Goal: Task Accomplishment & Management: Manage account settings

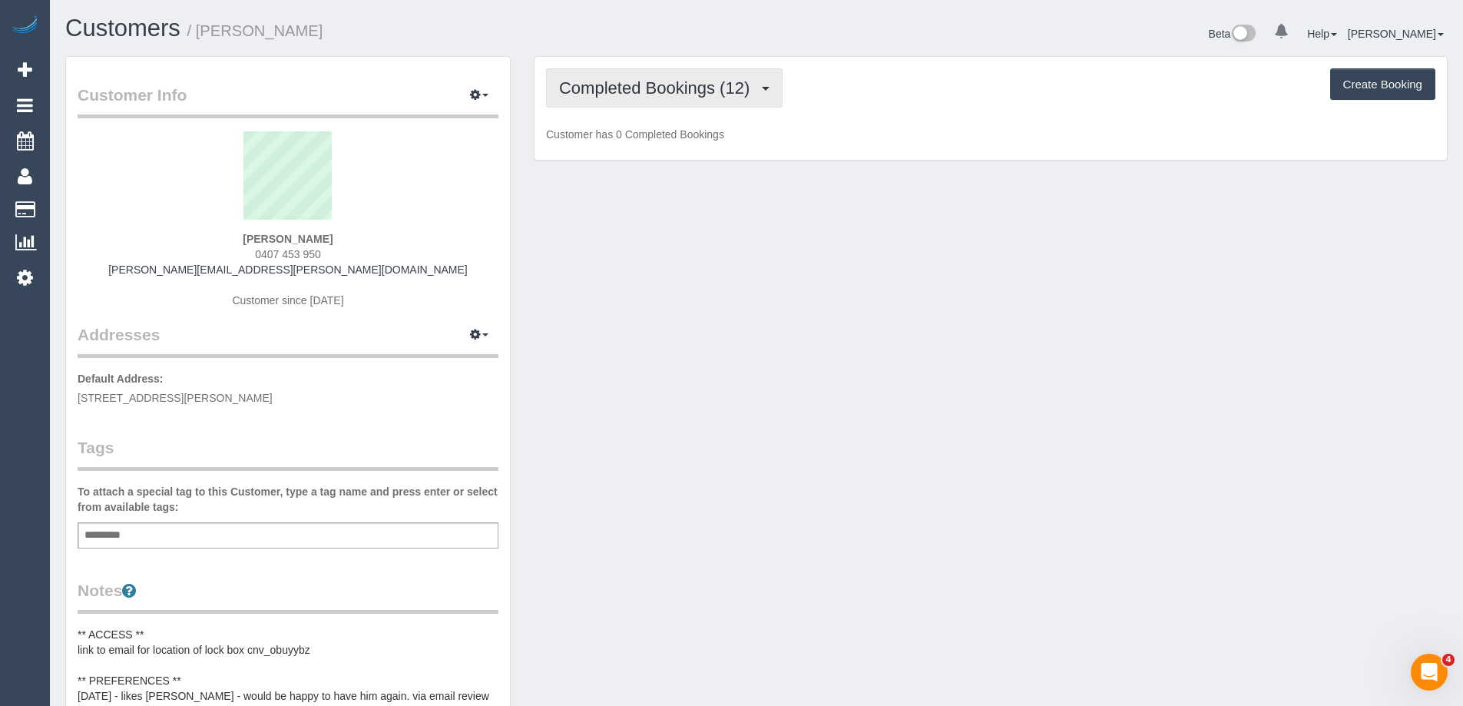
click at [736, 100] on button "Completed Bookings (12)" at bounding box center [664, 87] width 237 height 39
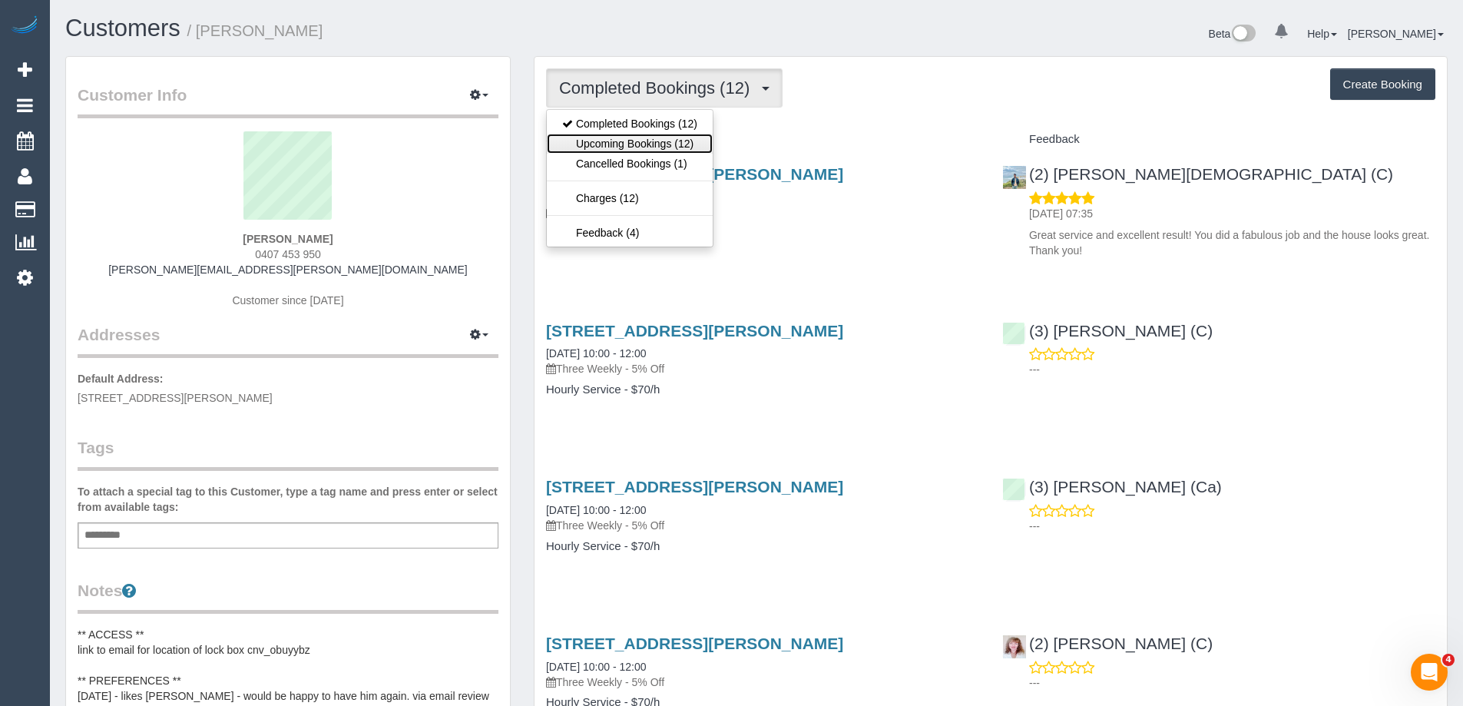
click at [679, 144] on link "Upcoming Bookings (12)" at bounding box center [630, 144] width 166 height 20
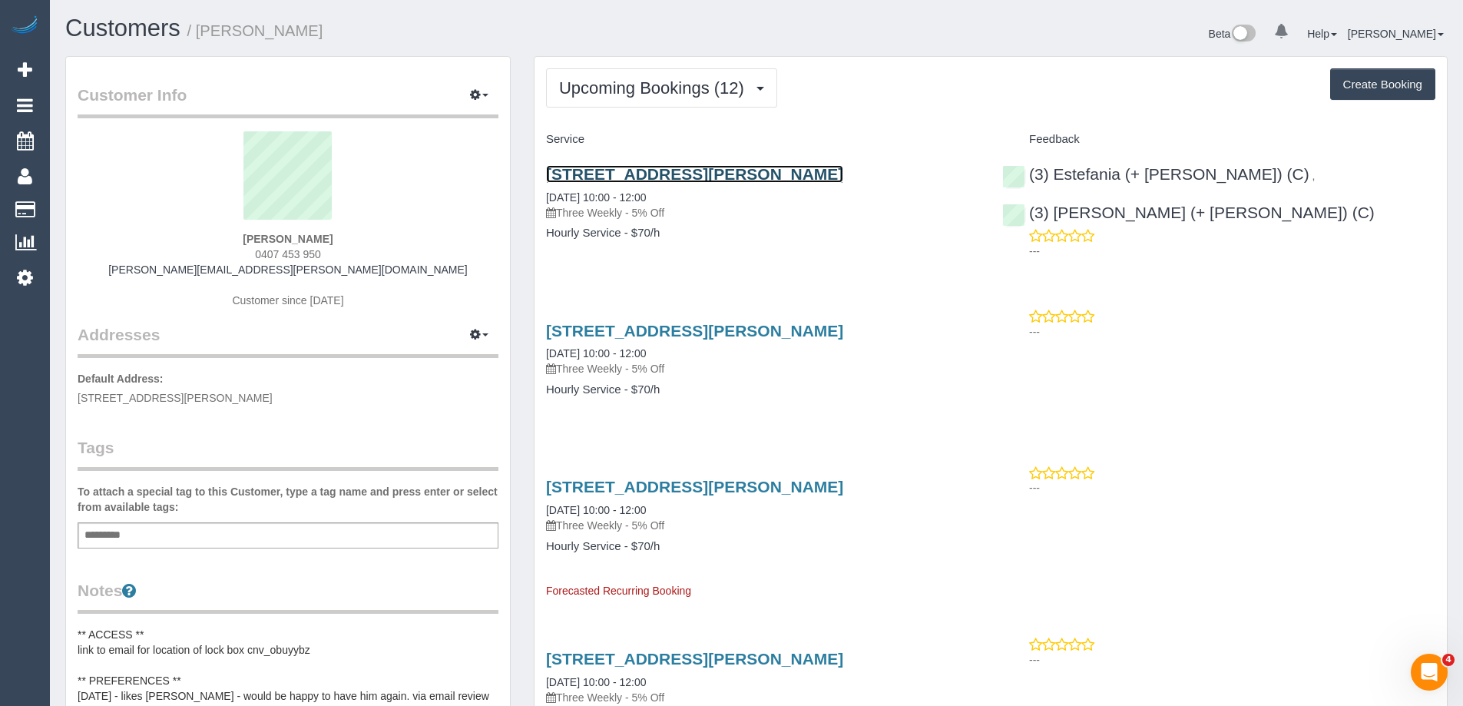
click at [710, 167] on link "[STREET_ADDRESS][PERSON_NAME]" at bounding box center [694, 174] width 297 height 18
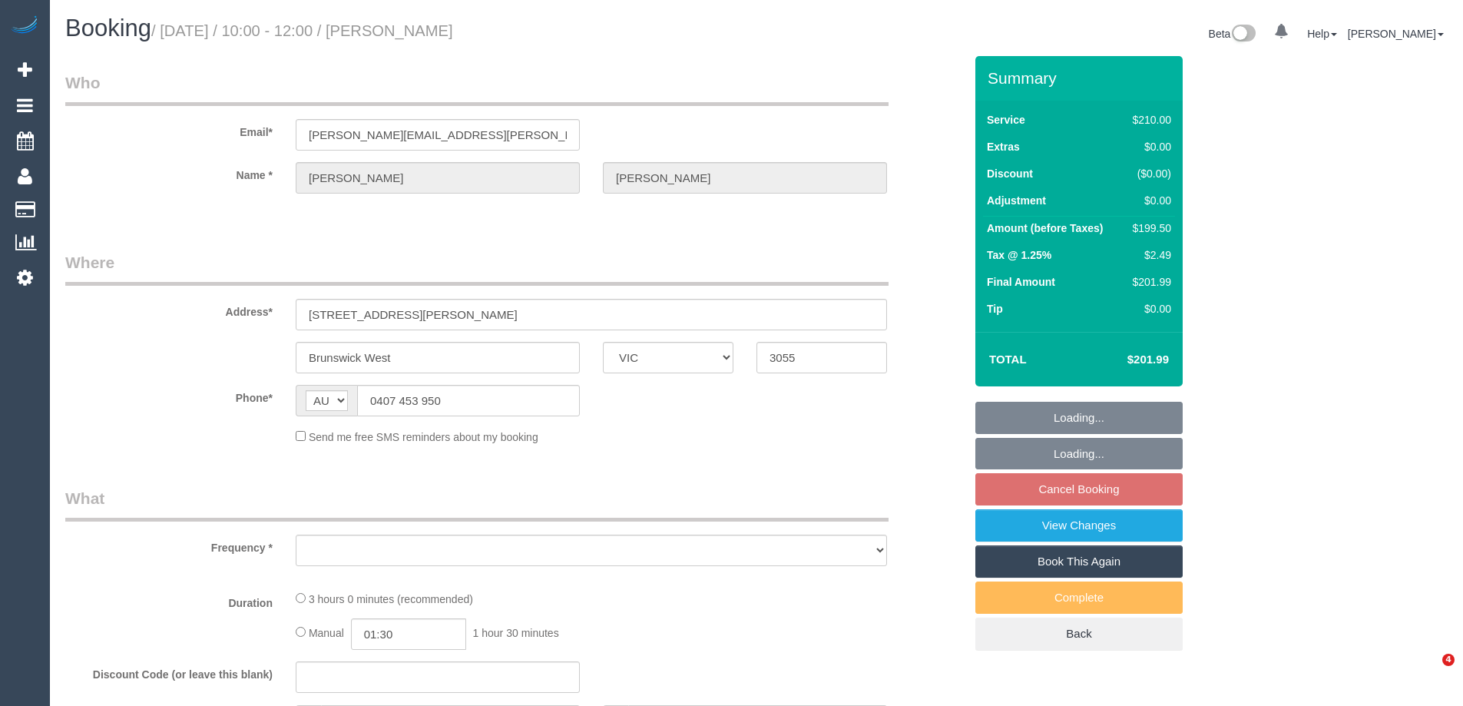
select select "VIC"
select select "string:stripe-pm_1QSEog2GScqysDRVBDxADdzs"
select select "180"
select select "number:27"
select select "number:15"
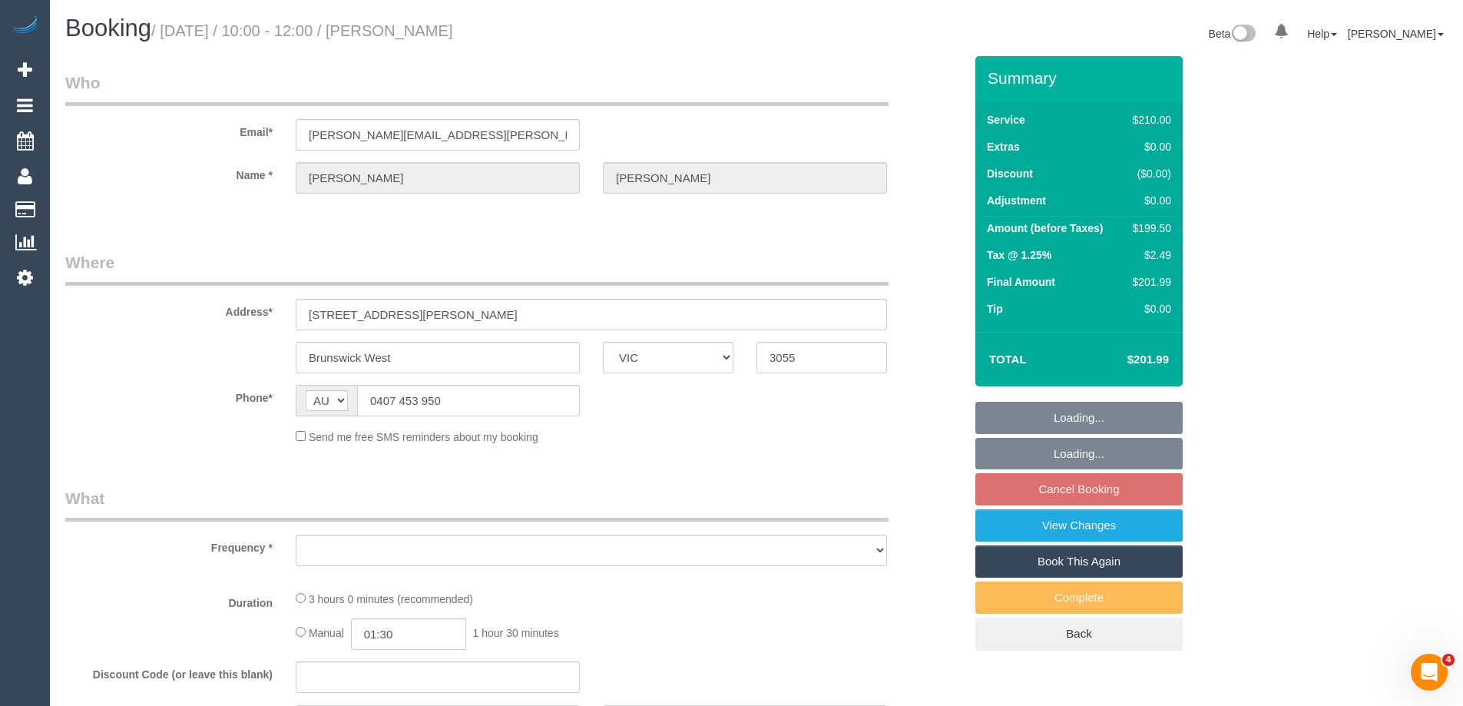
select select "number:19"
select select "number:24"
select select "number:33"
select select "number:11"
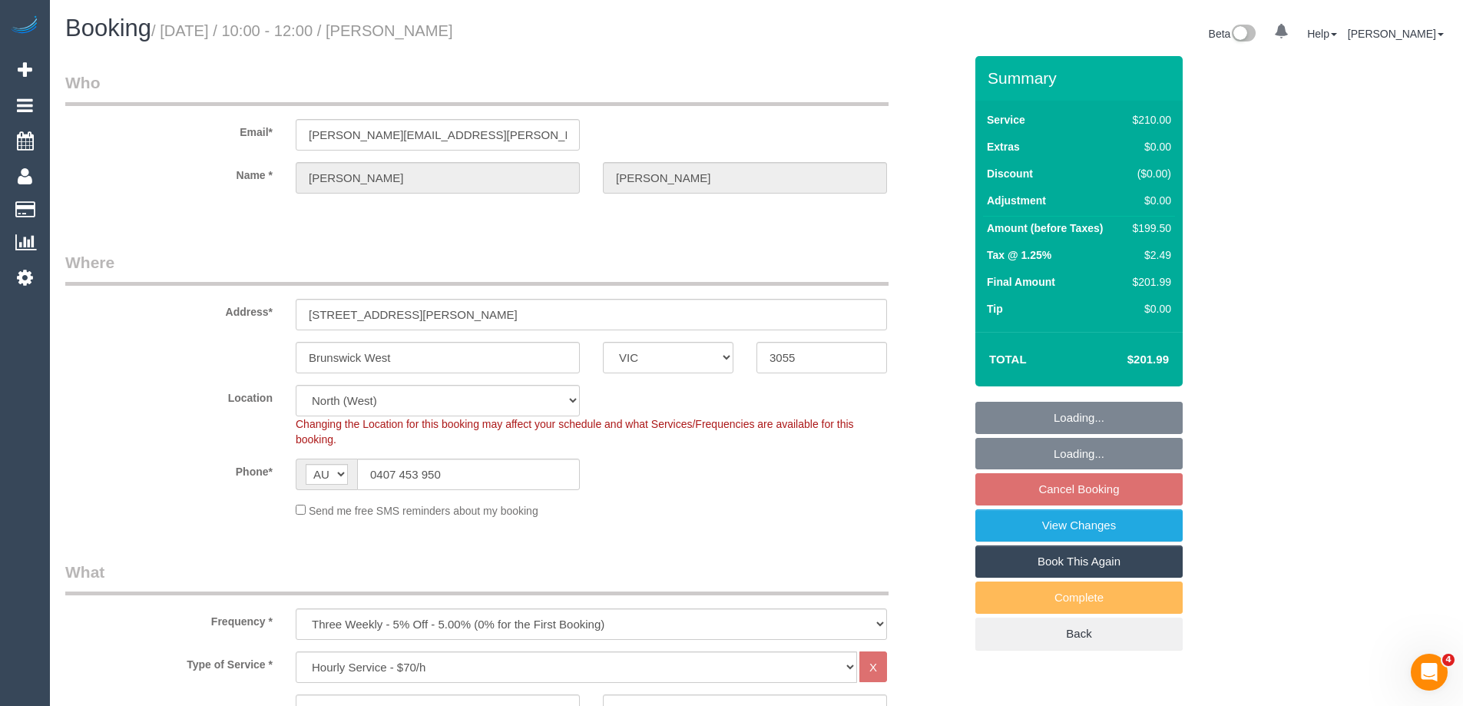
select select "object:896"
select select "spot3"
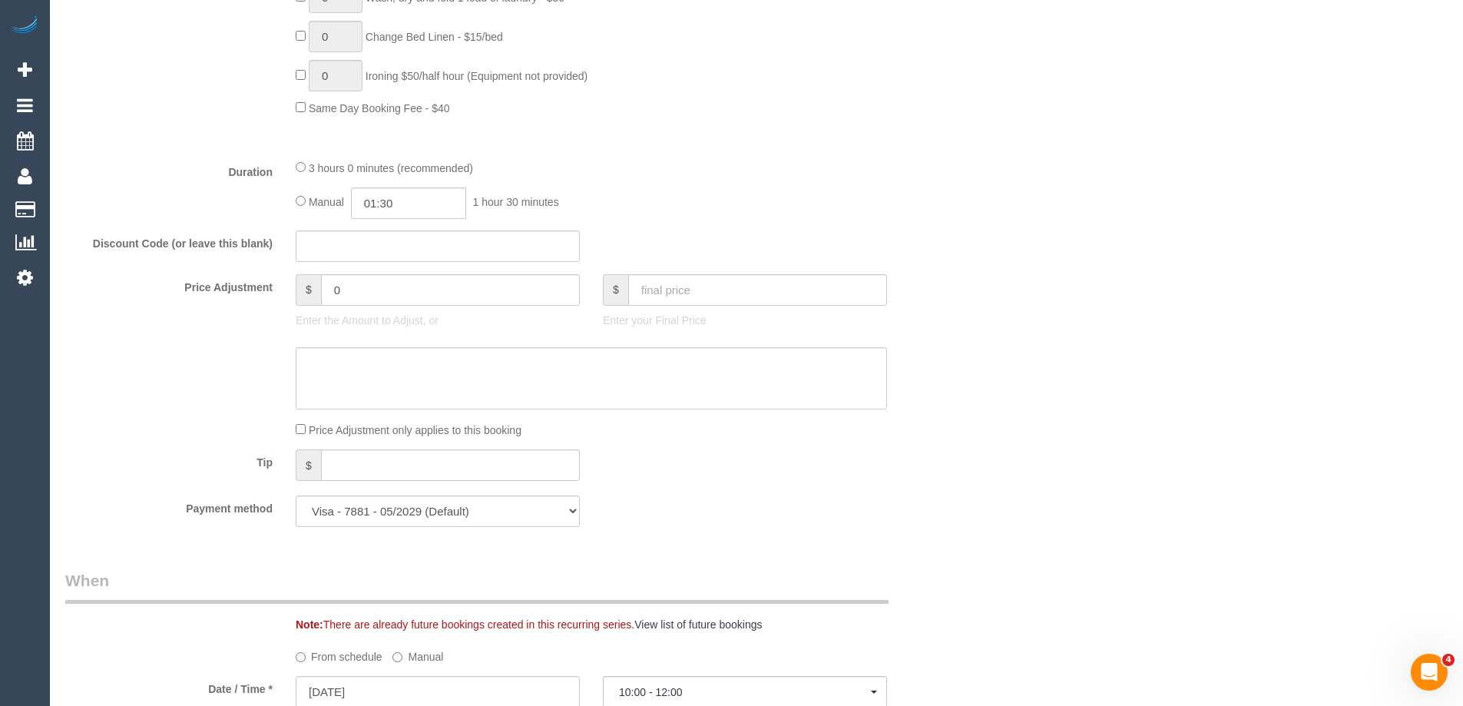
scroll to position [1613, 0]
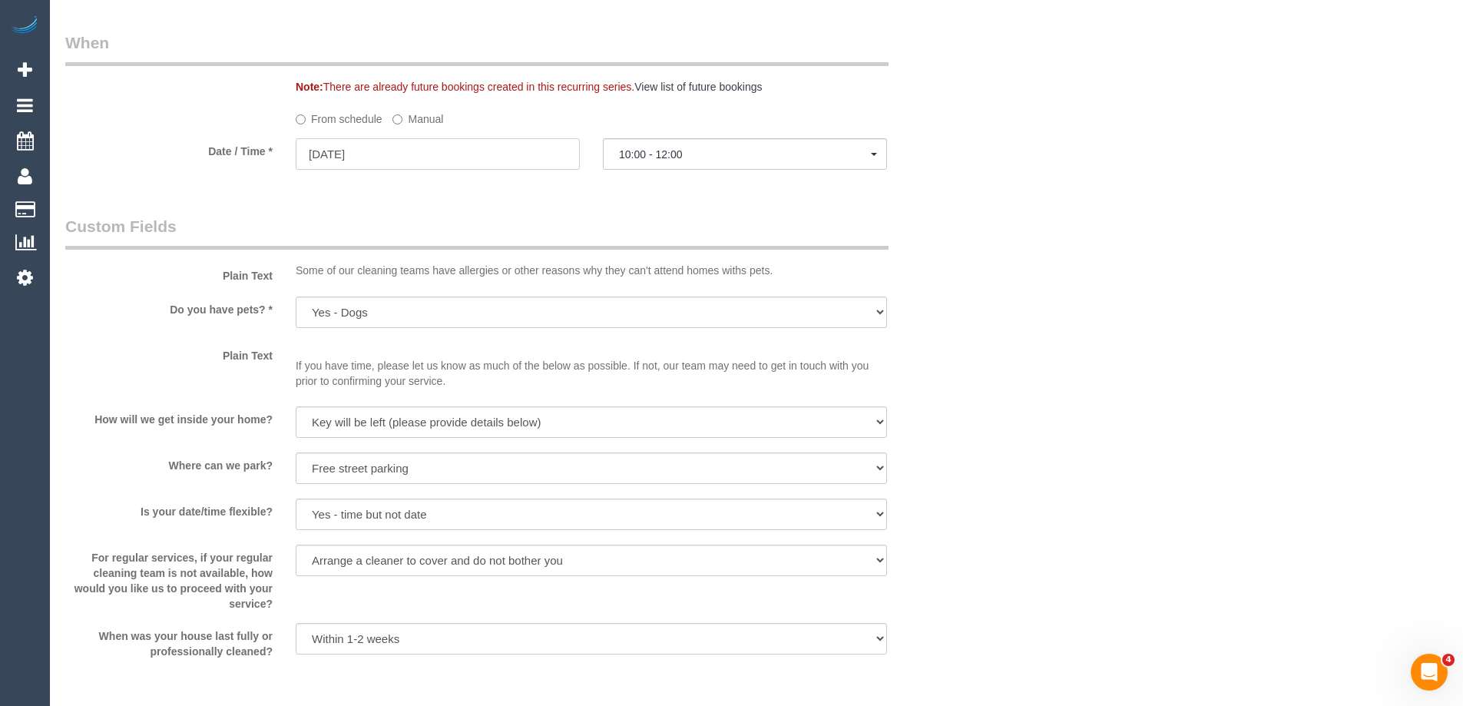
click at [456, 154] on input "[DATE]" at bounding box center [438, 153] width 284 height 31
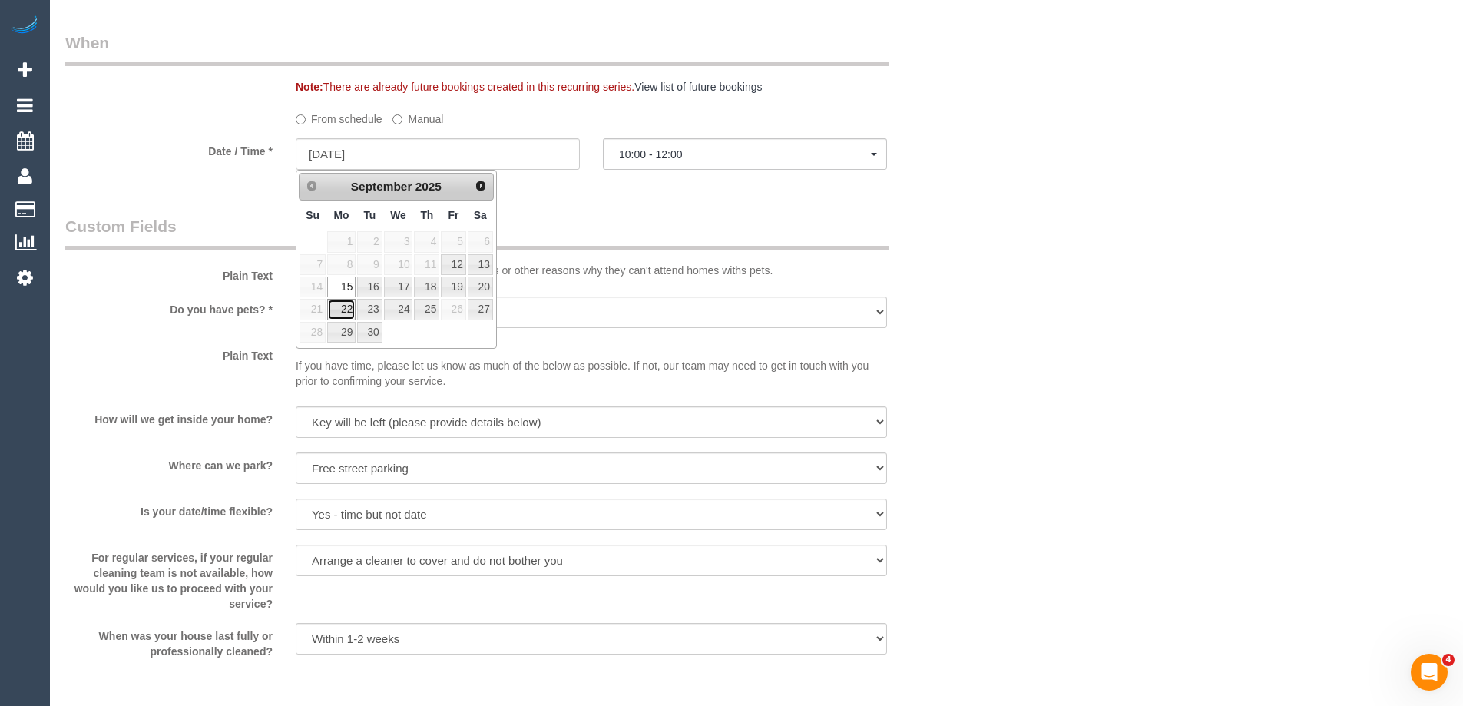
click at [343, 310] on link "22" at bounding box center [341, 309] width 28 height 21
type input "[DATE]"
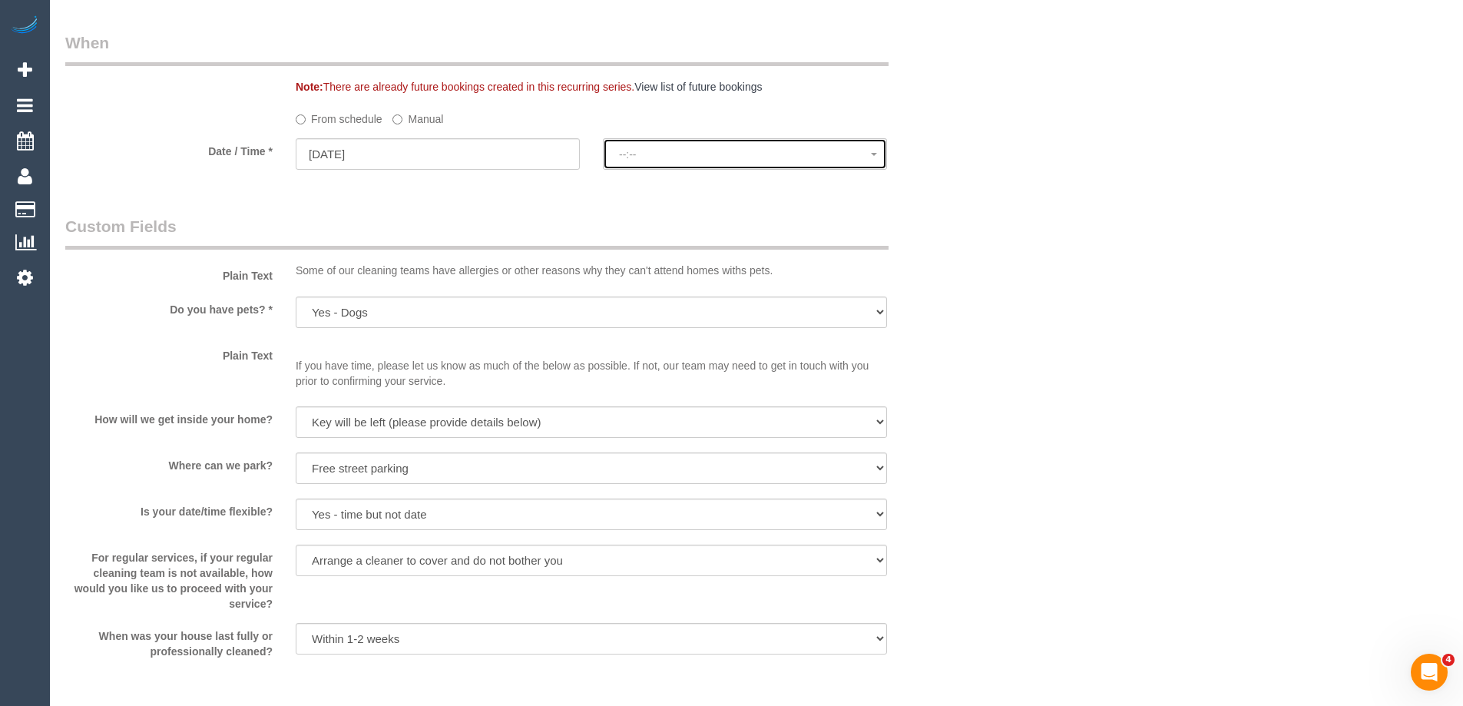
click at [733, 160] on span "--:--" at bounding box center [745, 154] width 252 height 12
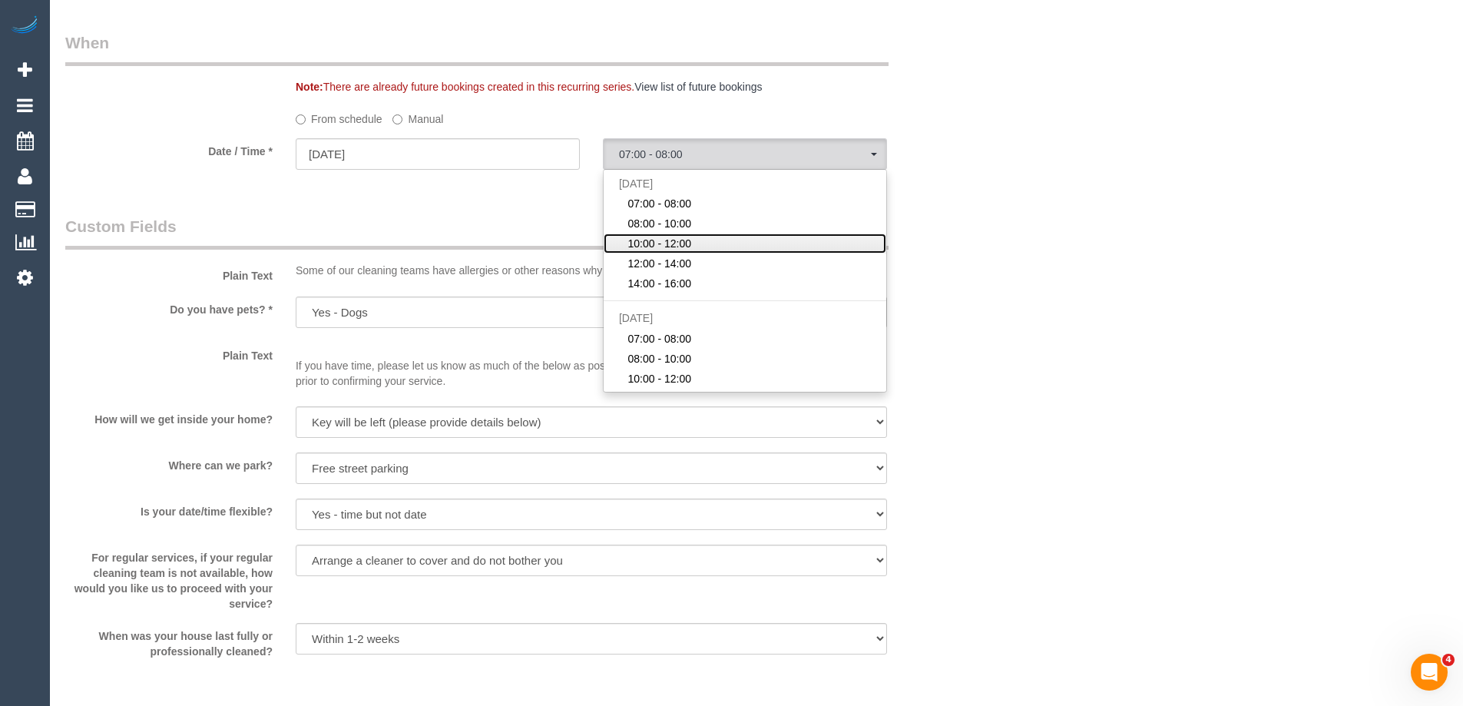
click at [689, 240] on span "10:00 - 12:00" at bounding box center [659, 243] width 64 height 15
select select "spot28"
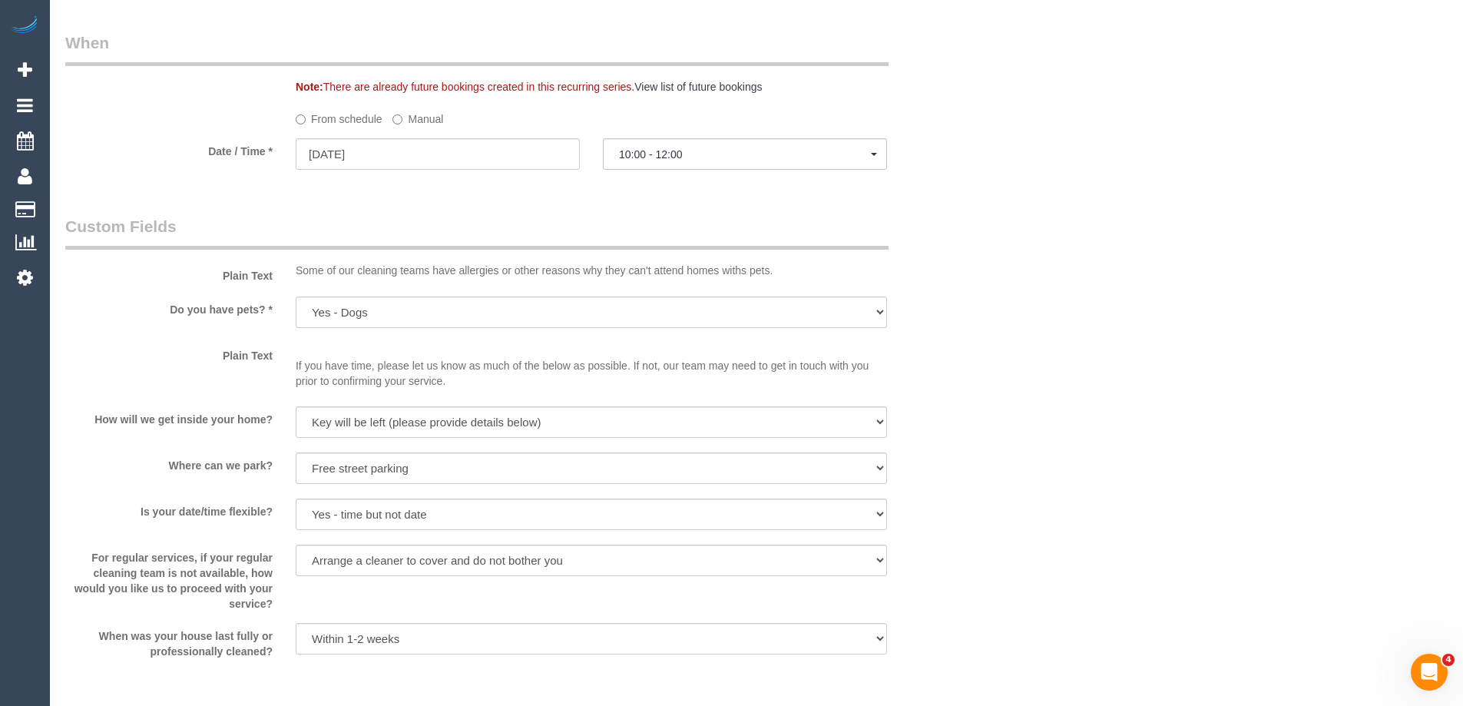
click at [532, 228] on legend "Custom Fields" at bounding box center [476, 232] width 823 height 35
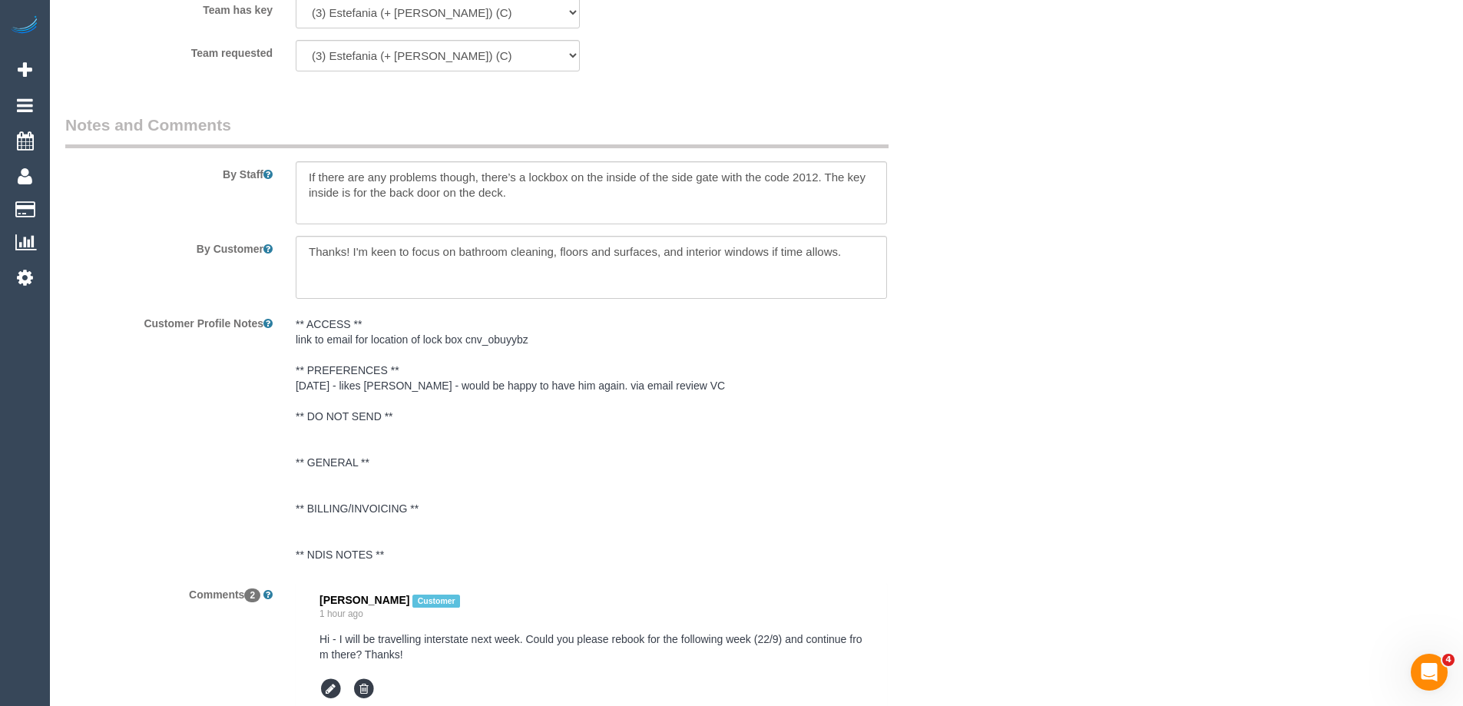
scroll to position [2268, 0]
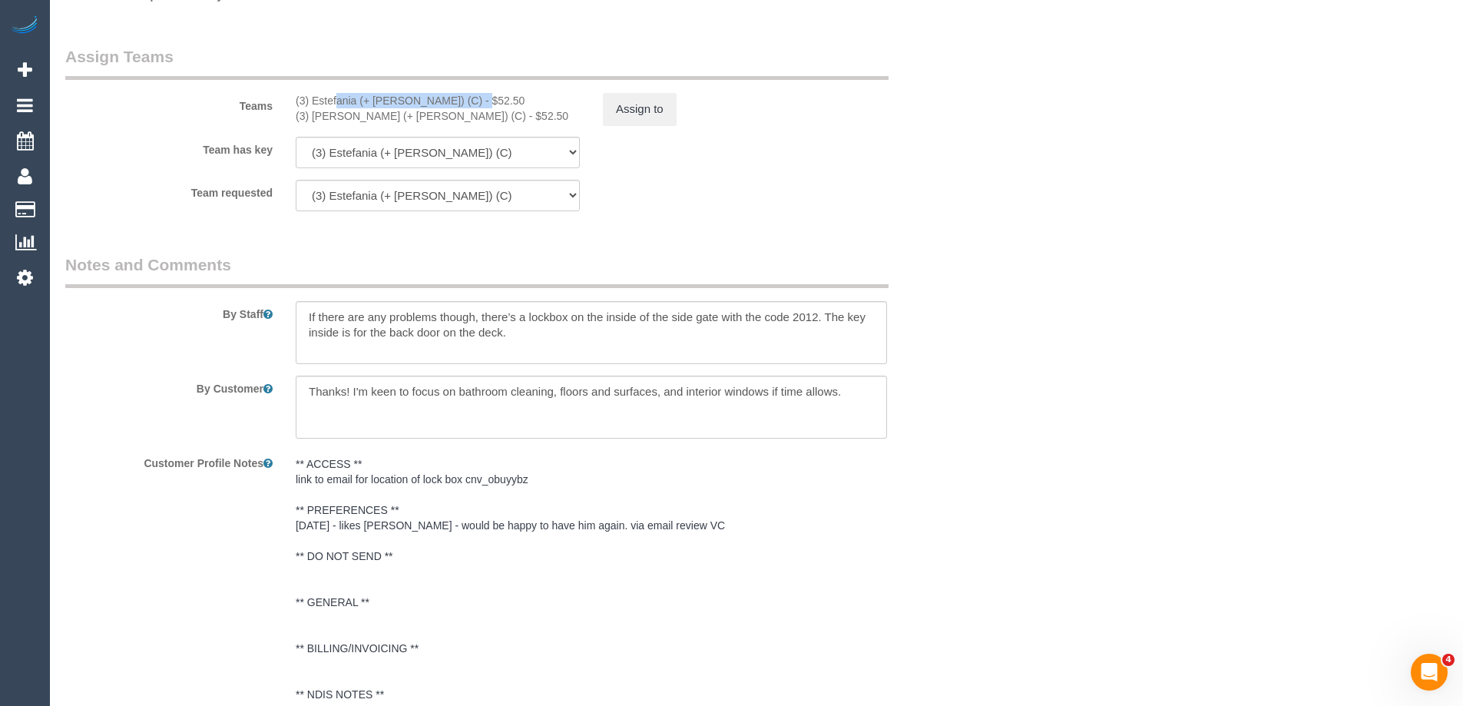
drag, startPoint x: 323, startPoint y: 100, endPoint x: 288, endPoint y: 108, distance: 35.6
click at [288, 108] on div "(3) Estefania (+ [PERSON_NAME]) (C) - $52.50 (3) [PERSON_NAME] (+ [PERSON_NAME]…" at bounding box center [437, 108] width 307 height 31
copy div "(3) Estefania (+ [PERSON_NAME]) (C)"
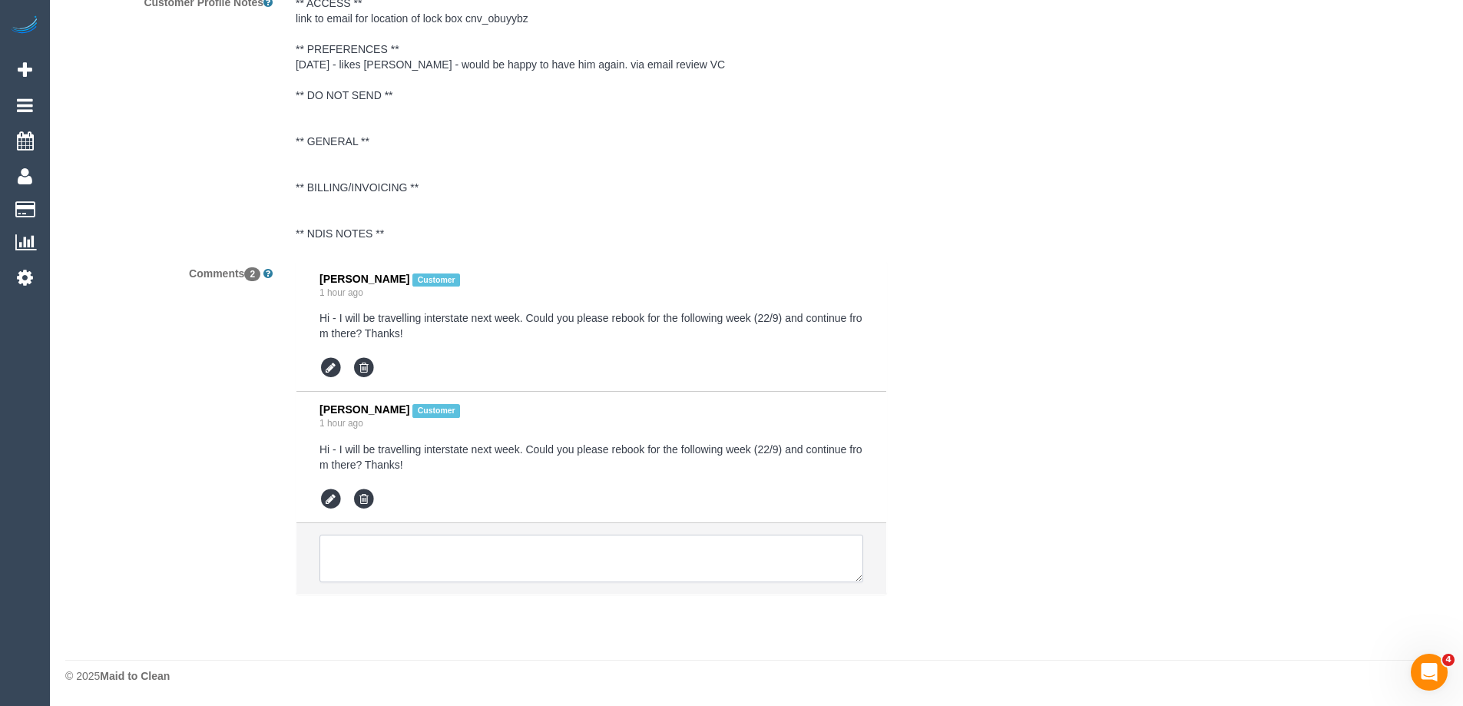
click at [502, 538] on textarea at bounding box center [591, 558] width 544 height 48
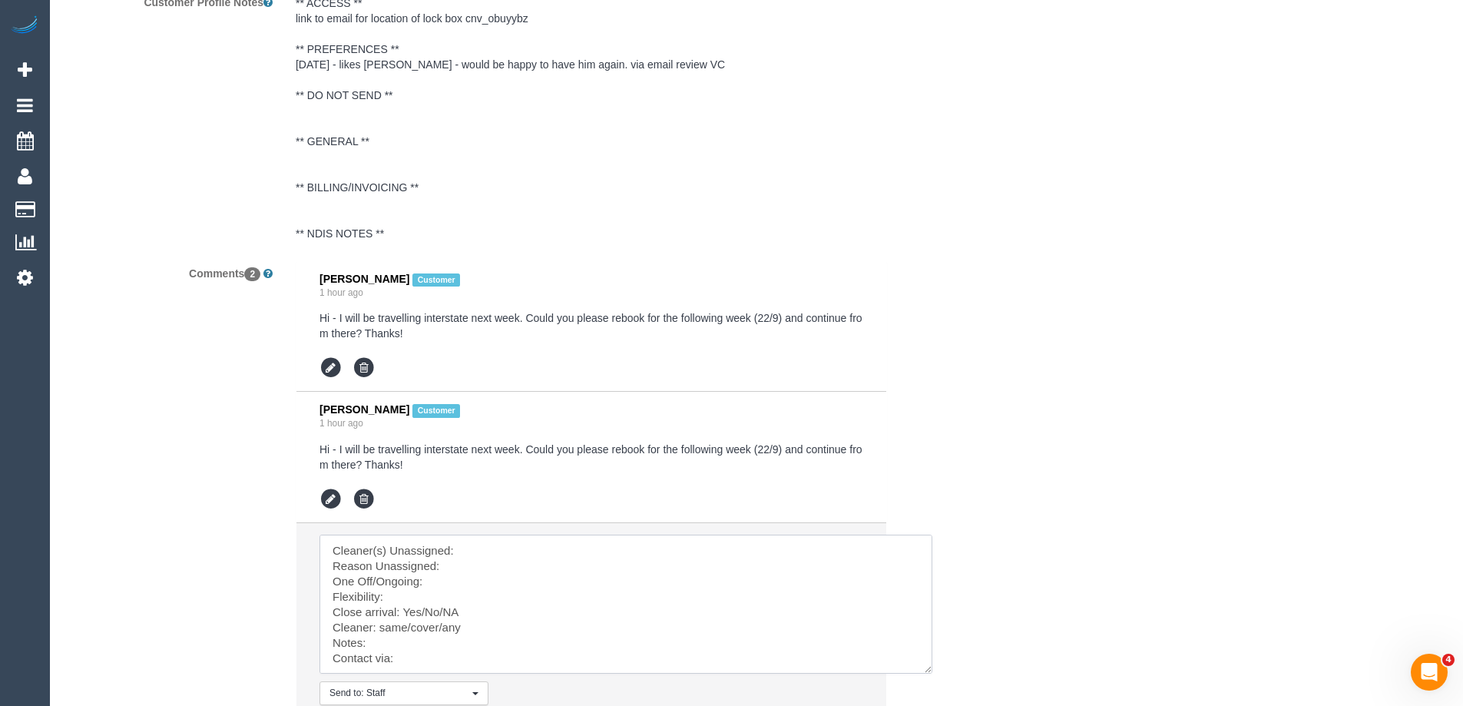
drag, startPoint x: 856, startPoint y: 578, endPoint x: 888, endPoint y: 675, distance: 102.0
click at [554, 551] on textarea at bounding box center [677, 636] width 716 height 205
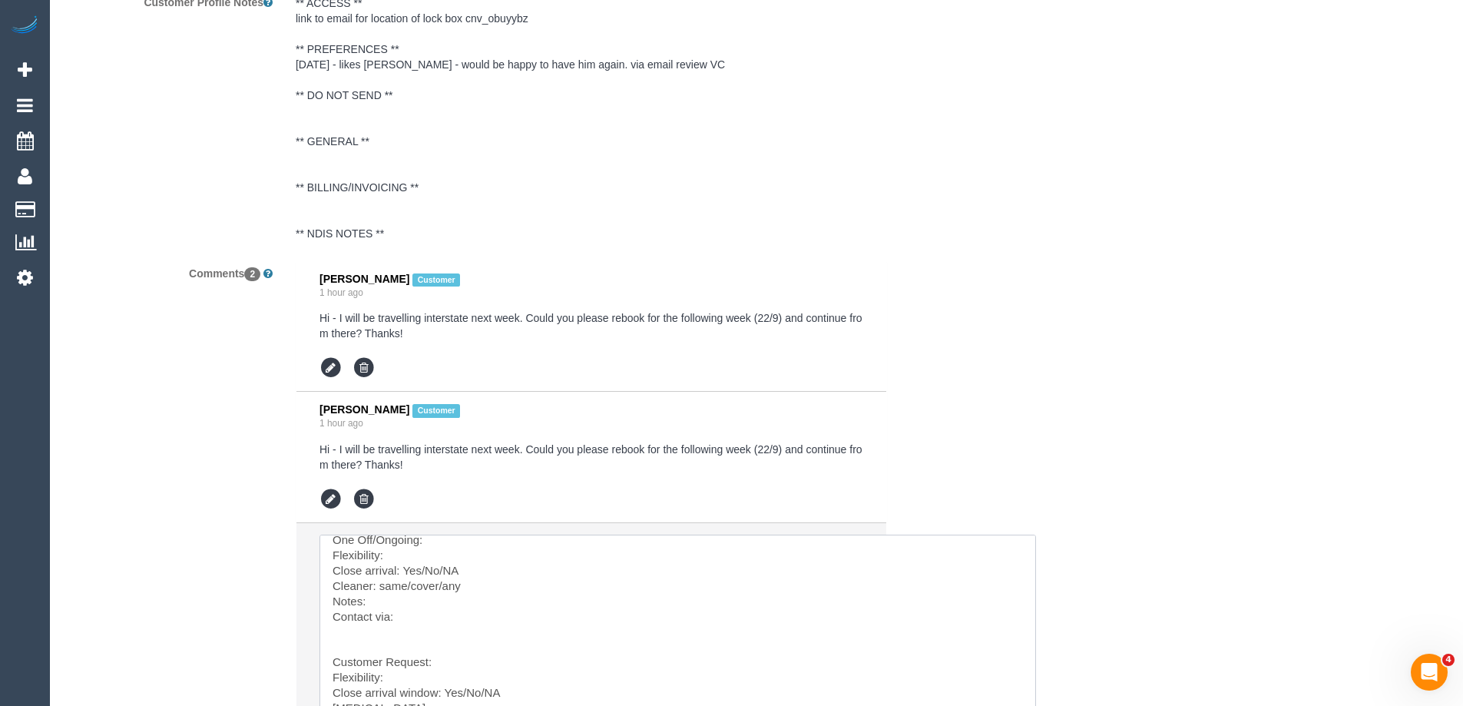
scroll to position [2950, 0]
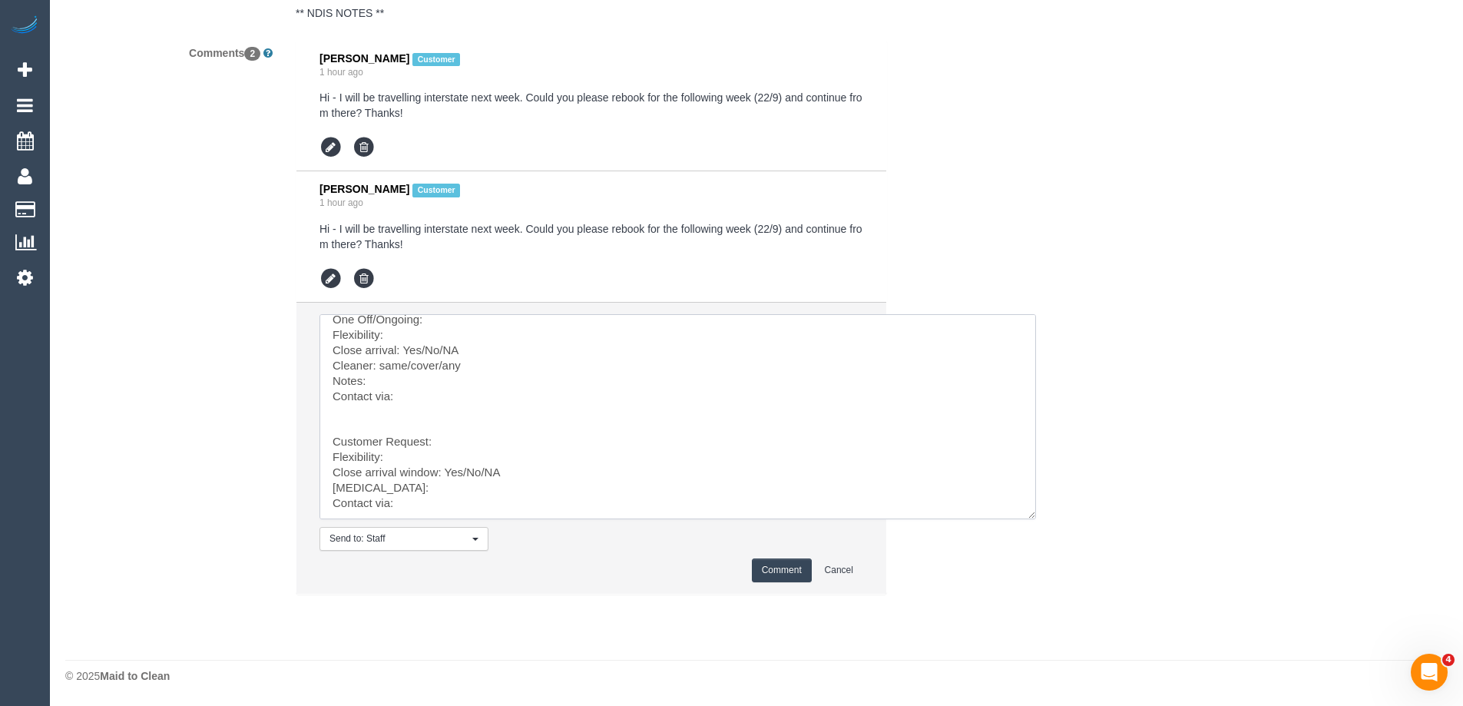
drag, startPoint x: 381, startPoint y: 601, endPoint x: 532, endPoint y: 736, distance: 202.9
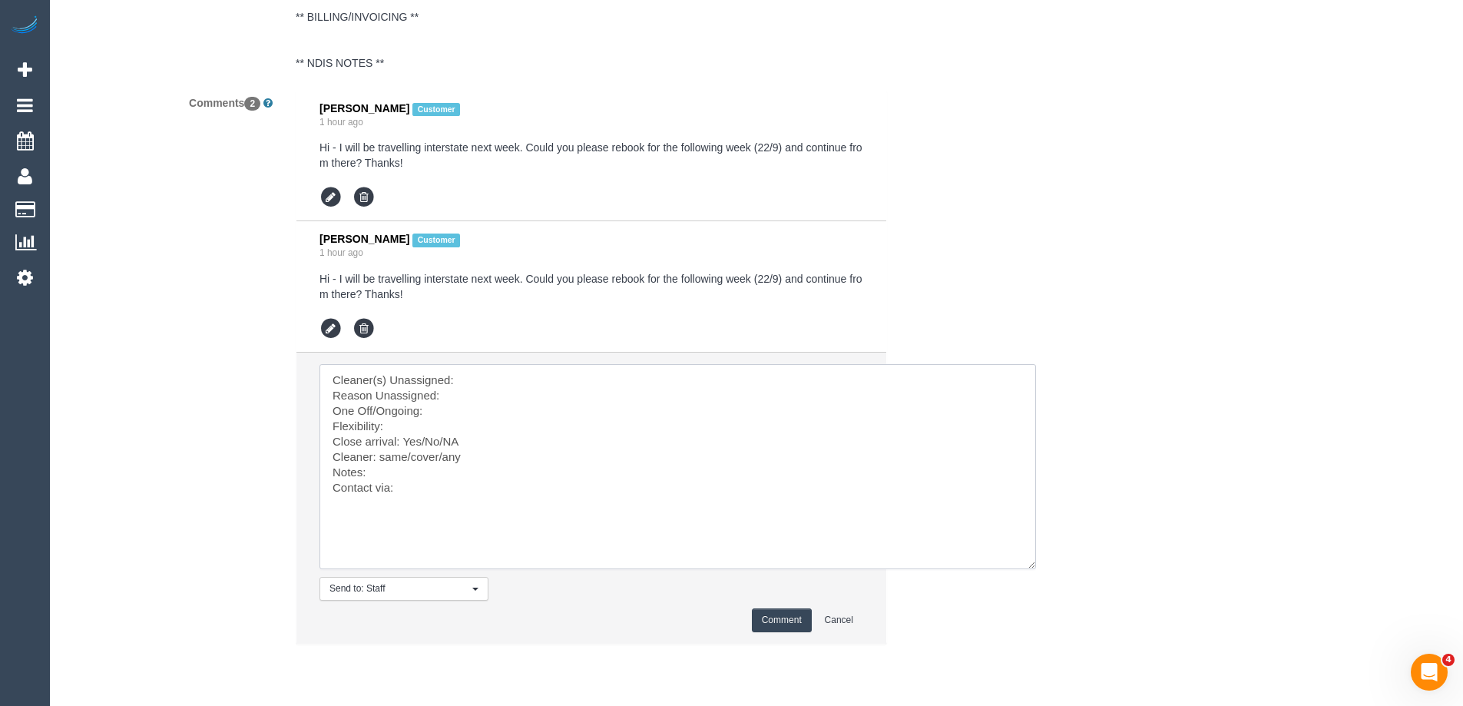
scroll to position [2873, 0]
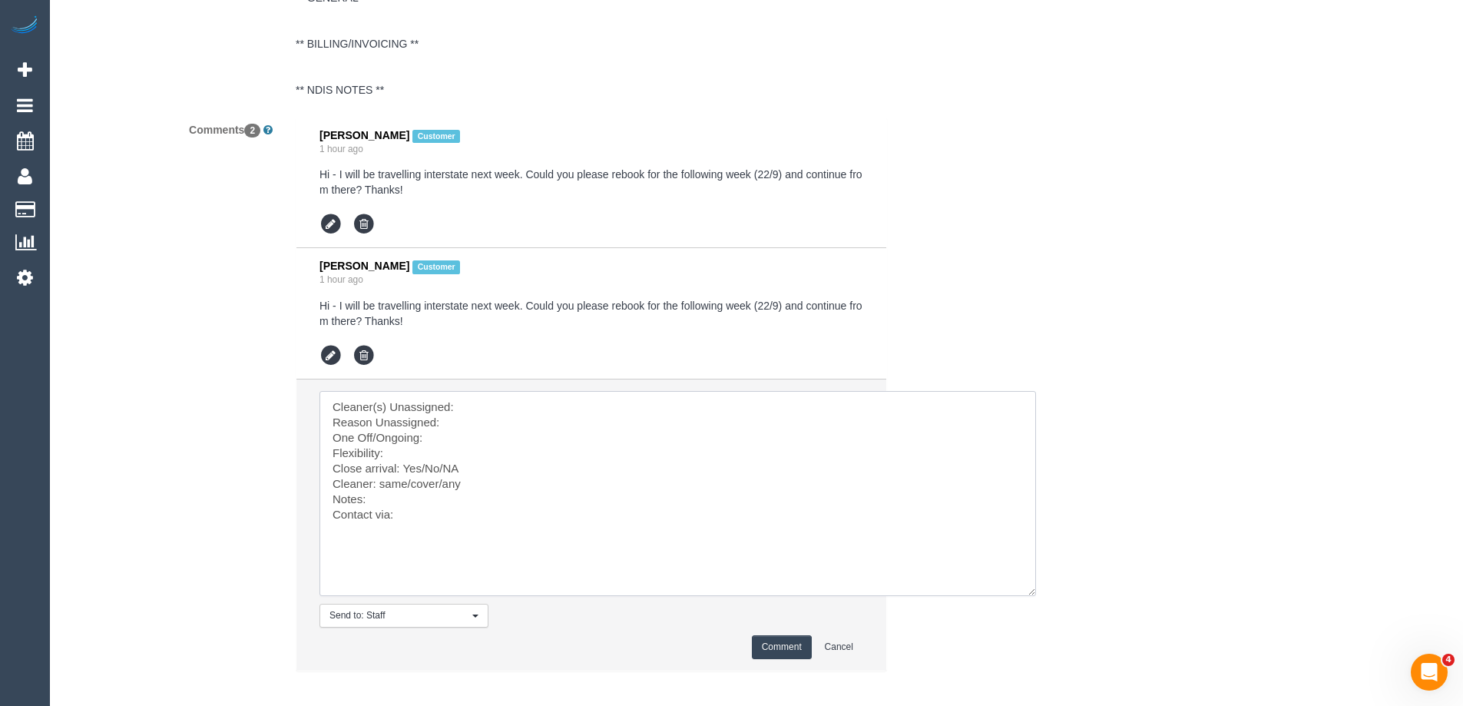
click at [541, 401] on textarea at bounding box center [677, 493] width 716 height 205
paste textarea "(3) Estefania (+ [PERSON_NAME]) (C)"
click at [456, 428] on textarea at bounding box center [677, 493] width 716 height 205
click at [466, 431] on textarea at bounding box center [677, 493] width 716 height 205
click at [435, 449] on textarea at bounding box center [677, 493] width 716 height 205
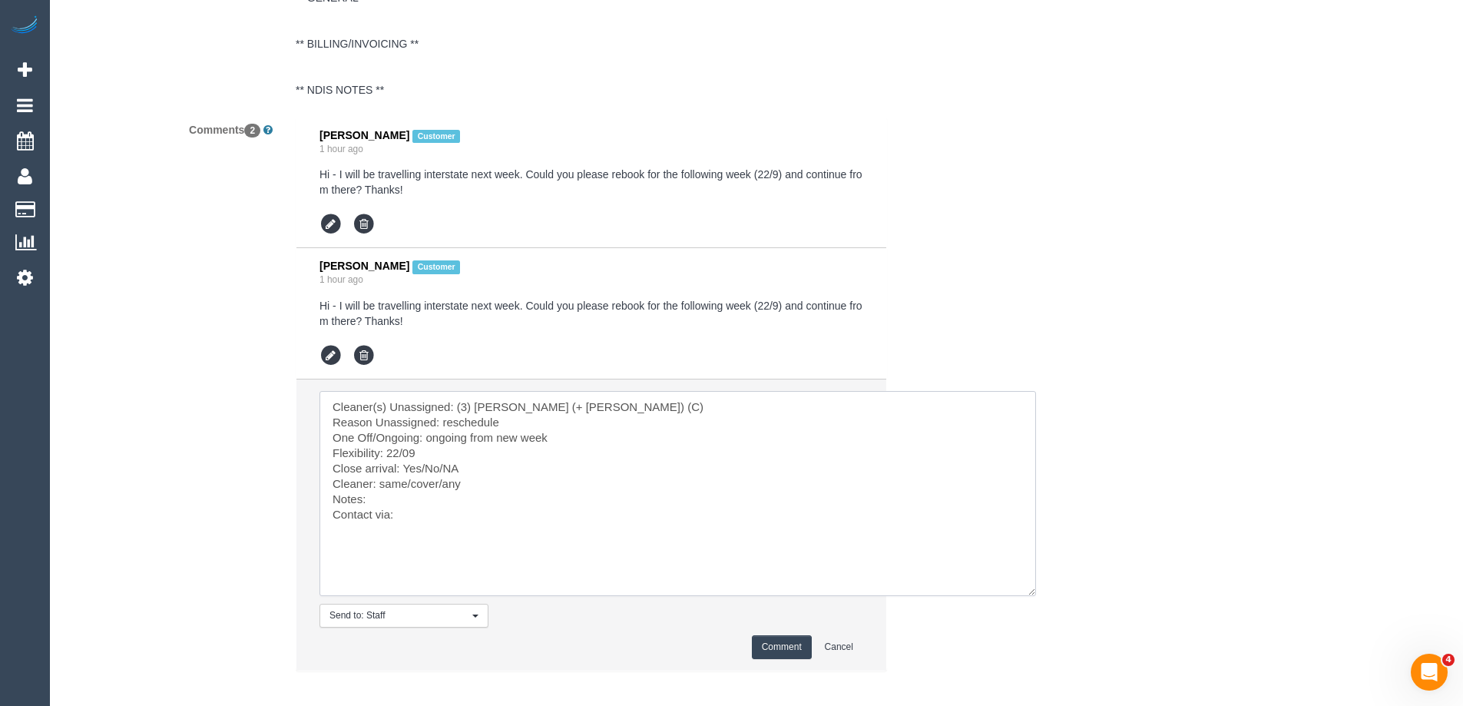
drag, startPoint x: 467, startPoint y: 472, endPoint x: 422, endPoint y: 472, distance: 45.3
click at [422, 472] on textarea at bounding box center [677, 493] width 716 height 205
drag, startPoint x: 440, startPoint y: 482, endPoint x: 380, endPoint y: 486, distance: 60.0
click at [380, 486] on textarea at bounding box center [677, 493] width 716 height 205
click at [415, 523] on textarea at bounding box center [677, 493] width 716 height 205
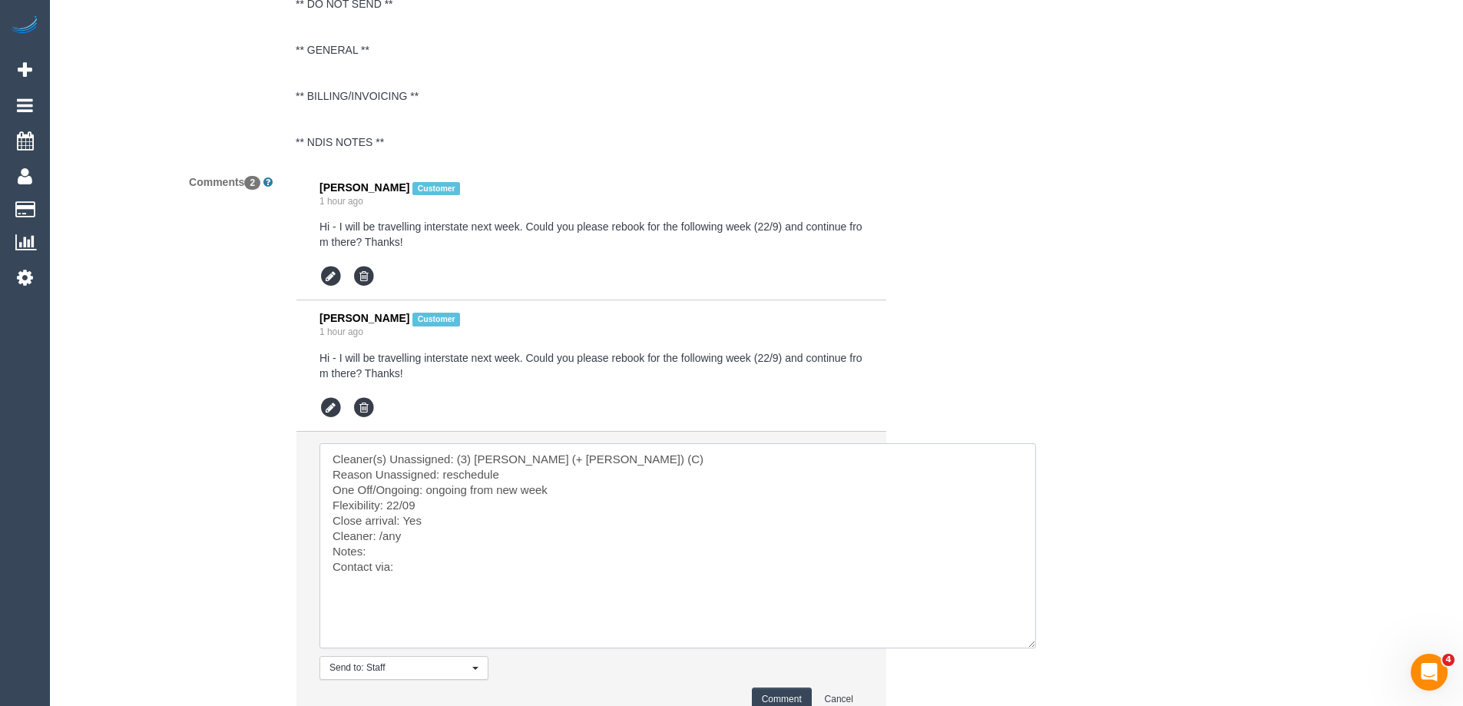
scroll to position [2796, 0]
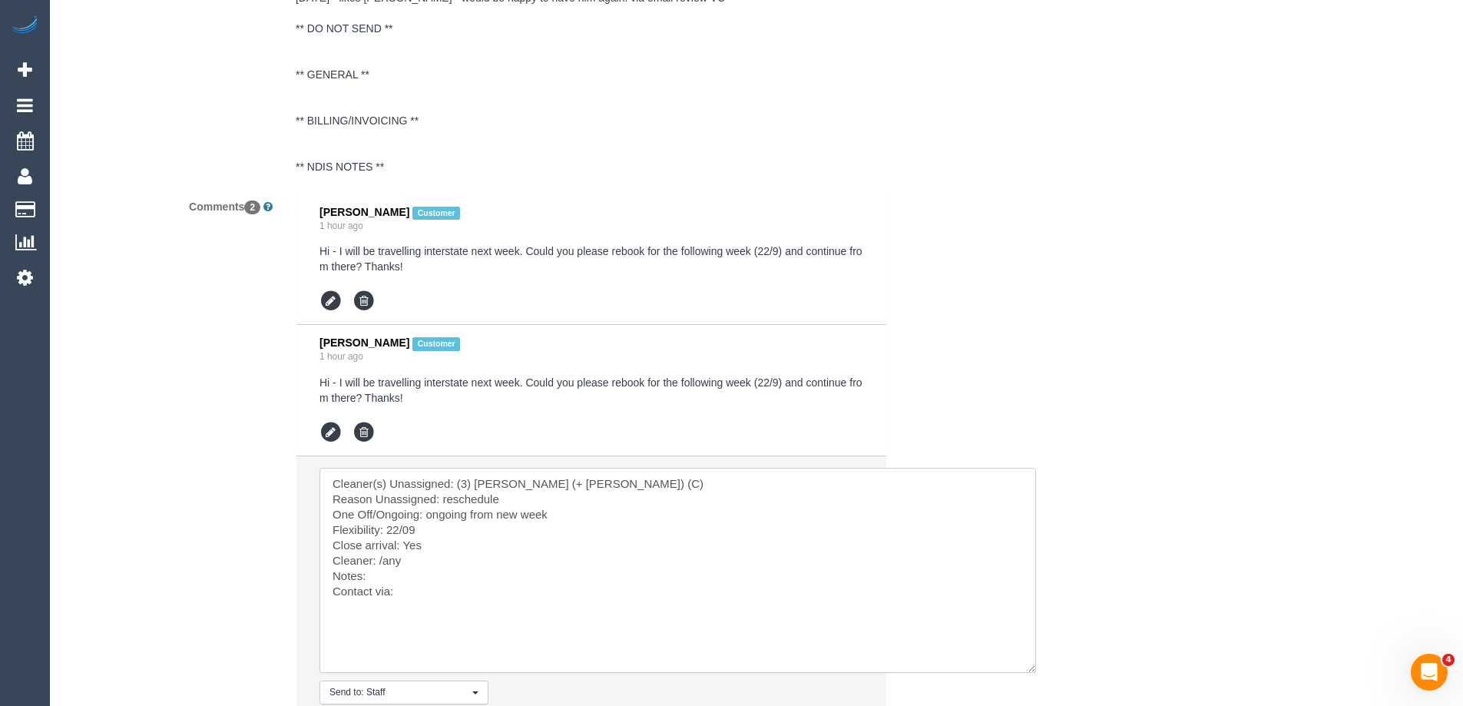
click at [437, 600] on textarea at bounding box center [677, 570] width 716 height 205
click at [439, 589] on textarea at bounding box center [677, 570] width 716 height 205
click at [439, 575] on textarea at bounding box center [677, 570] width 716 height 205
click at [400, 561] on textarea at bounding box center [677, 570] width 716 height 205
click at [402, 574] on textarea at bounding box center [677, 570] width 716 height 205
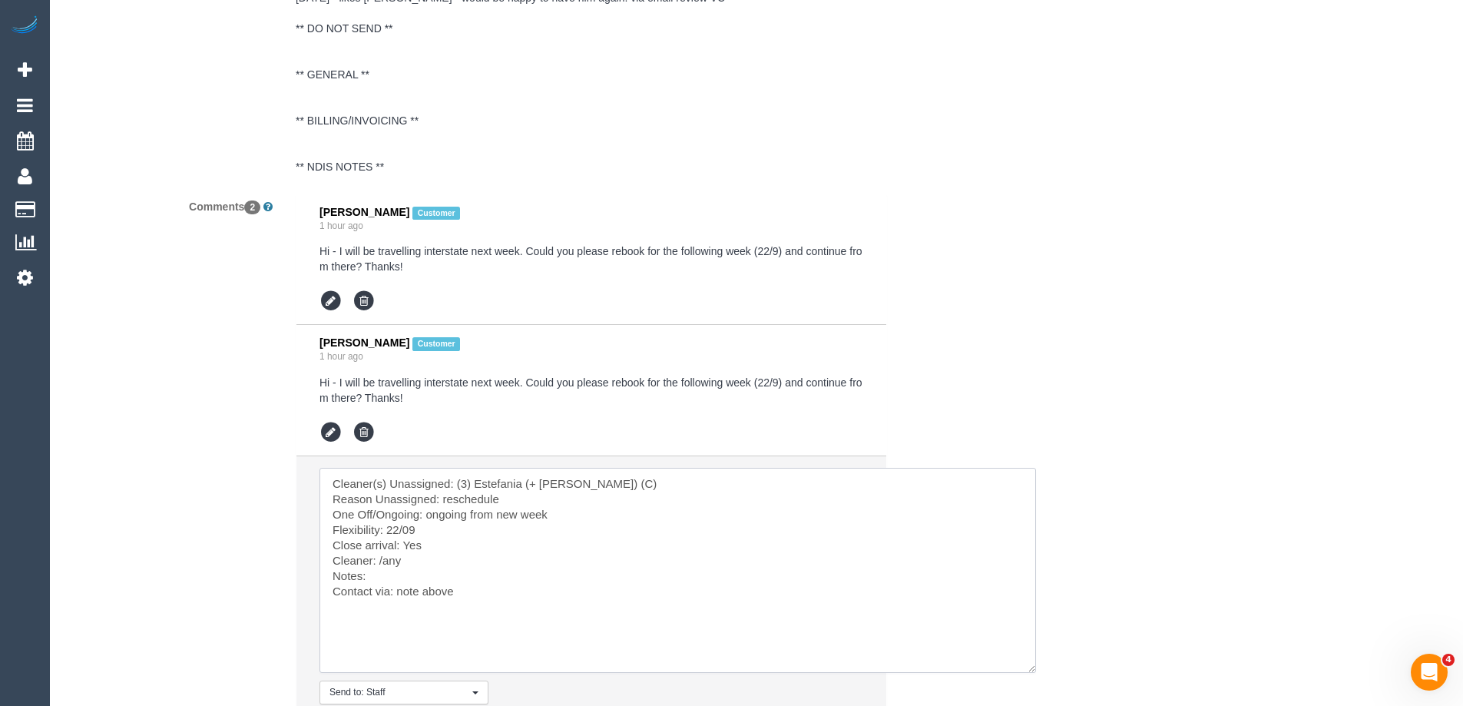
paste textarea "cnv_qd365qn"
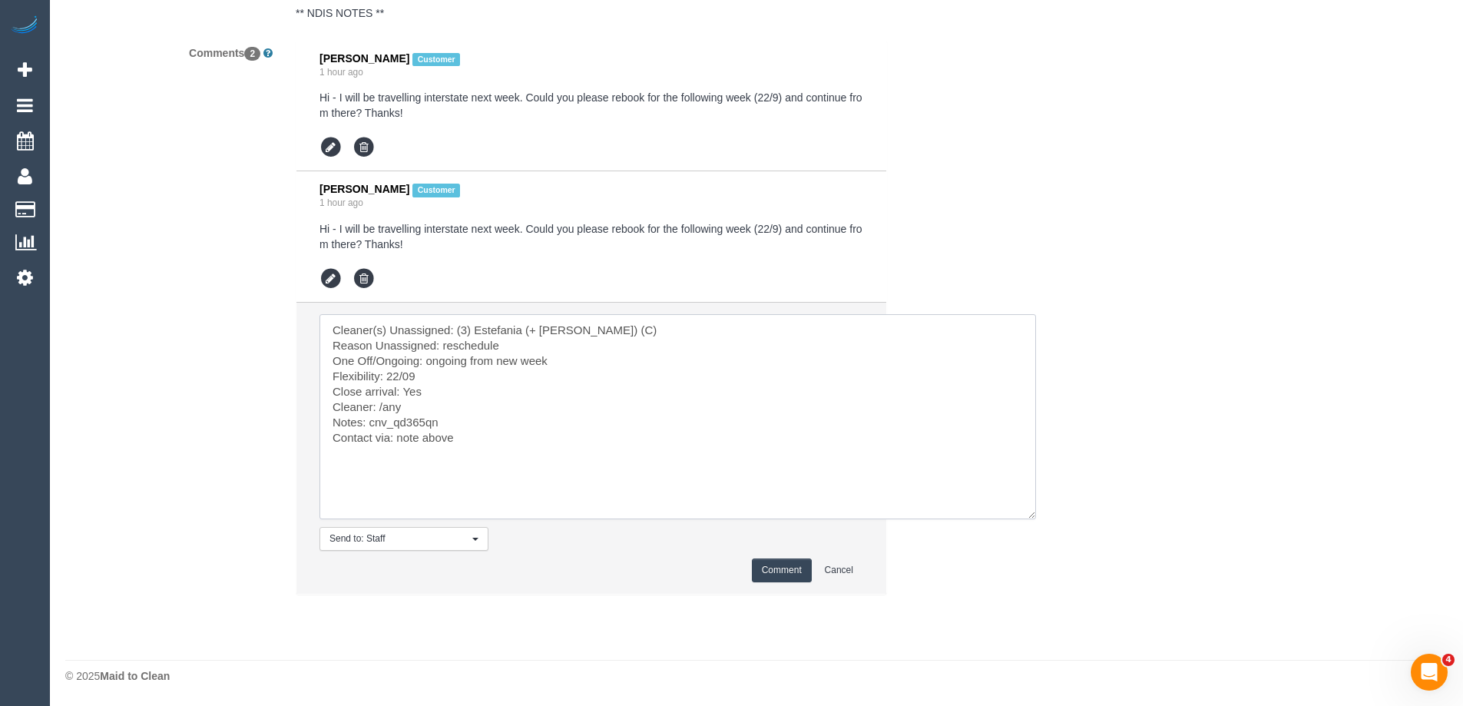
type textarea "Cleaner(s) Unassigned: (3) Estefania (+ [PERSON_NAME]) (C) Reason Unassigned: r…"
click at [789, 565] on button "Comment" at bounding box center [782, 570] width 60 height 24
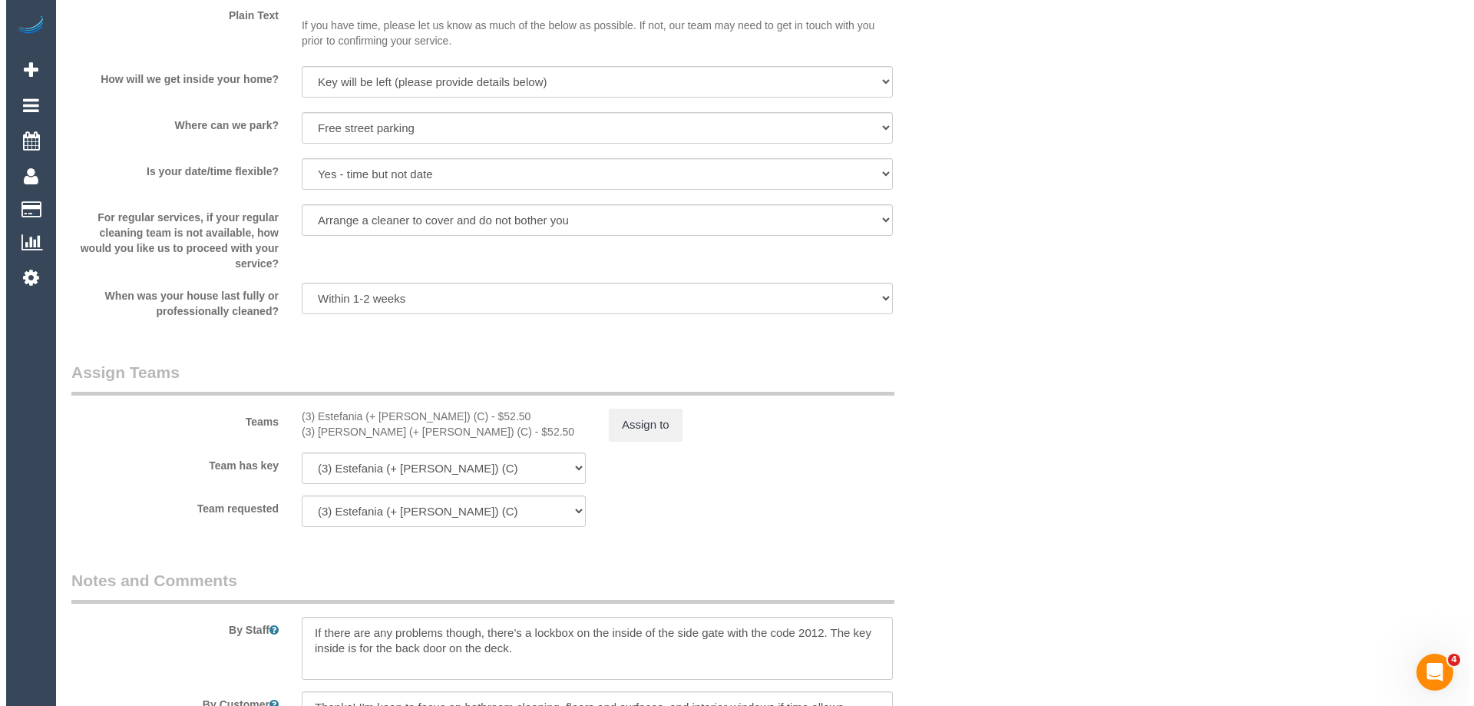
scroll to position [1951, 0]
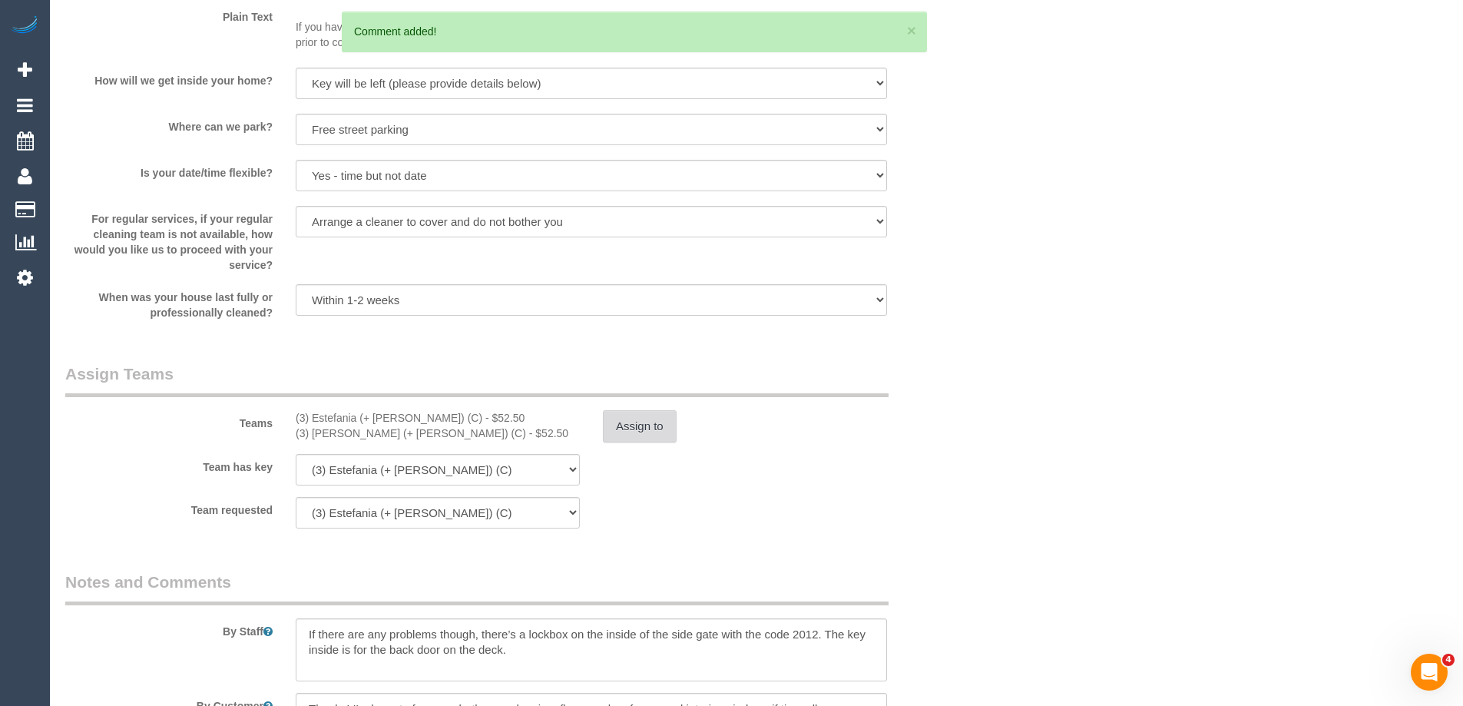
click at [642, 434] on button "Assign to" at bounding box center [640, 426] width 74 height 32
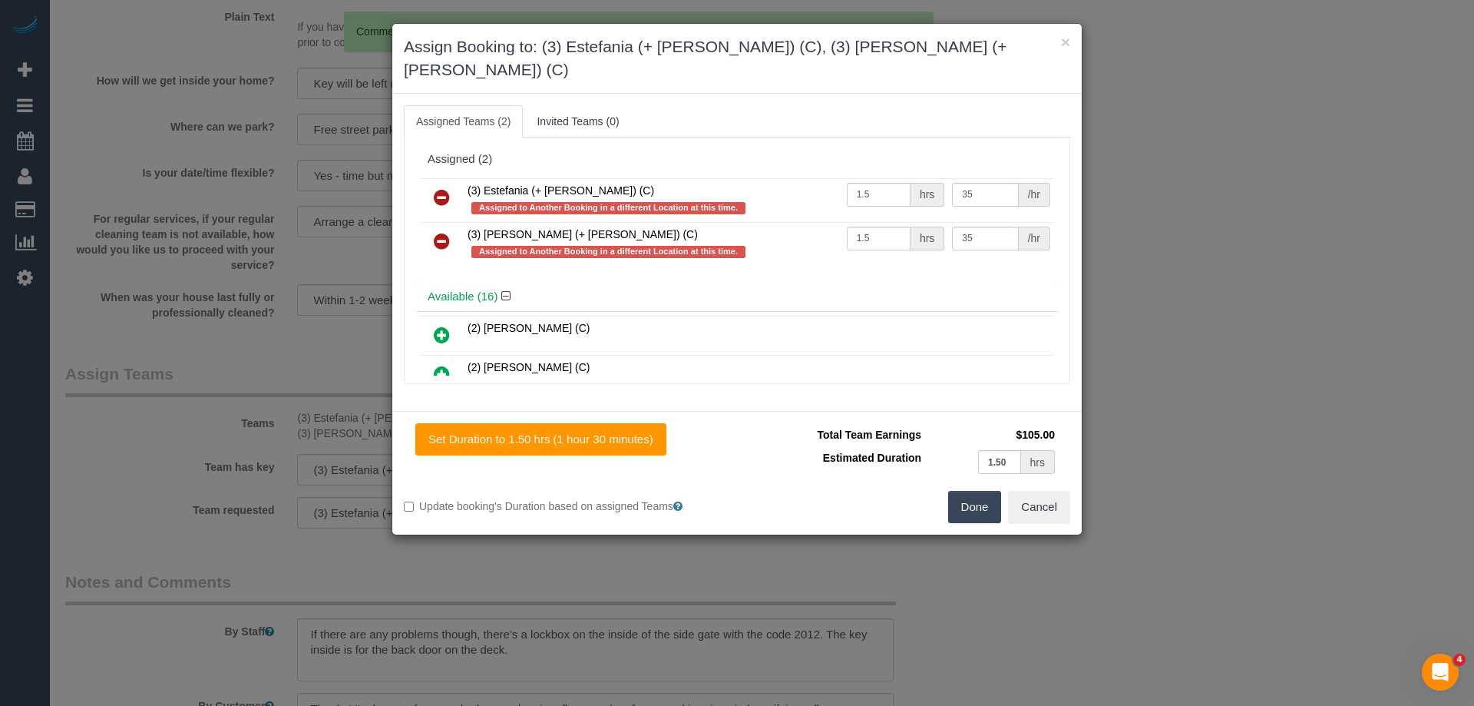
click at [420, 178] on td at bounding box center [442, 200] width 44 height 44
click at [432, 183] on link at bounding box center [442, 198] width 36 height 31
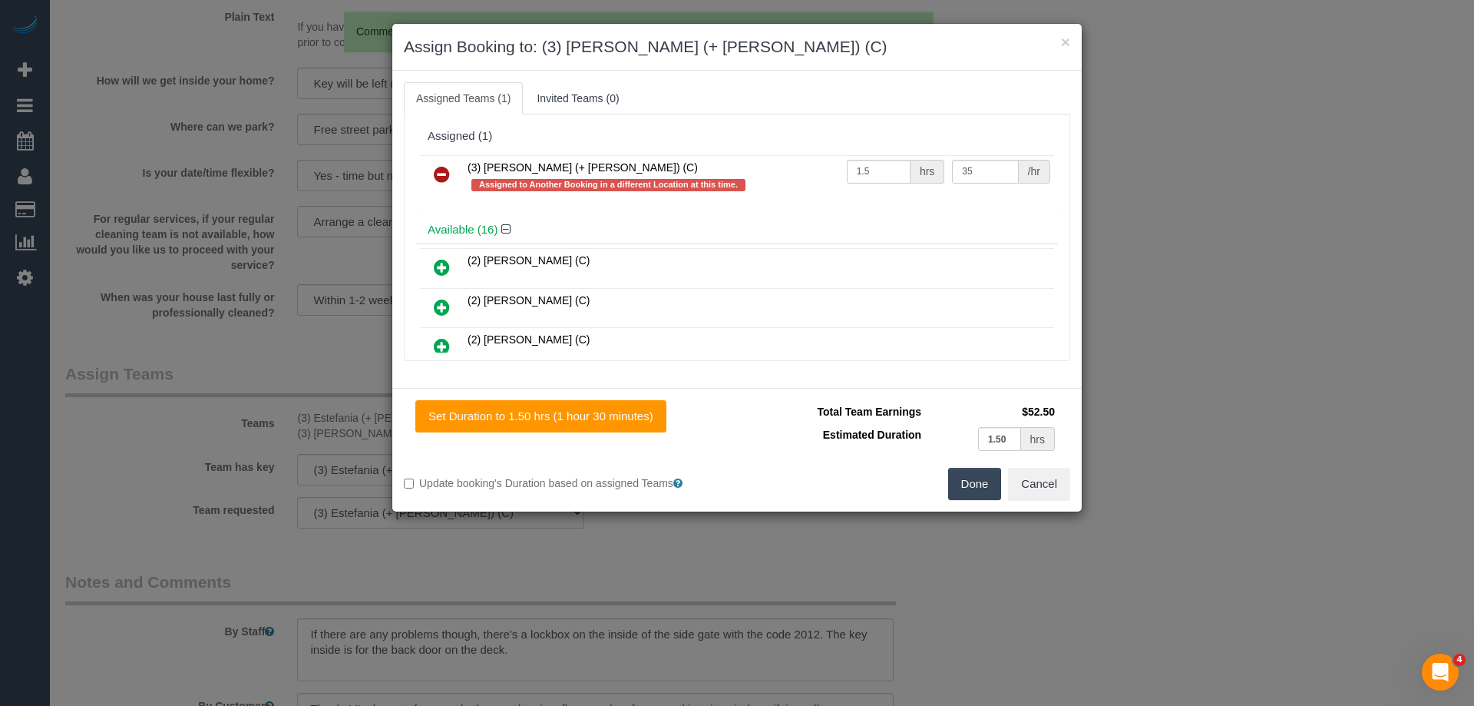
click at [432, 171] on link at bounding box center [442, 175] width 36 height 31
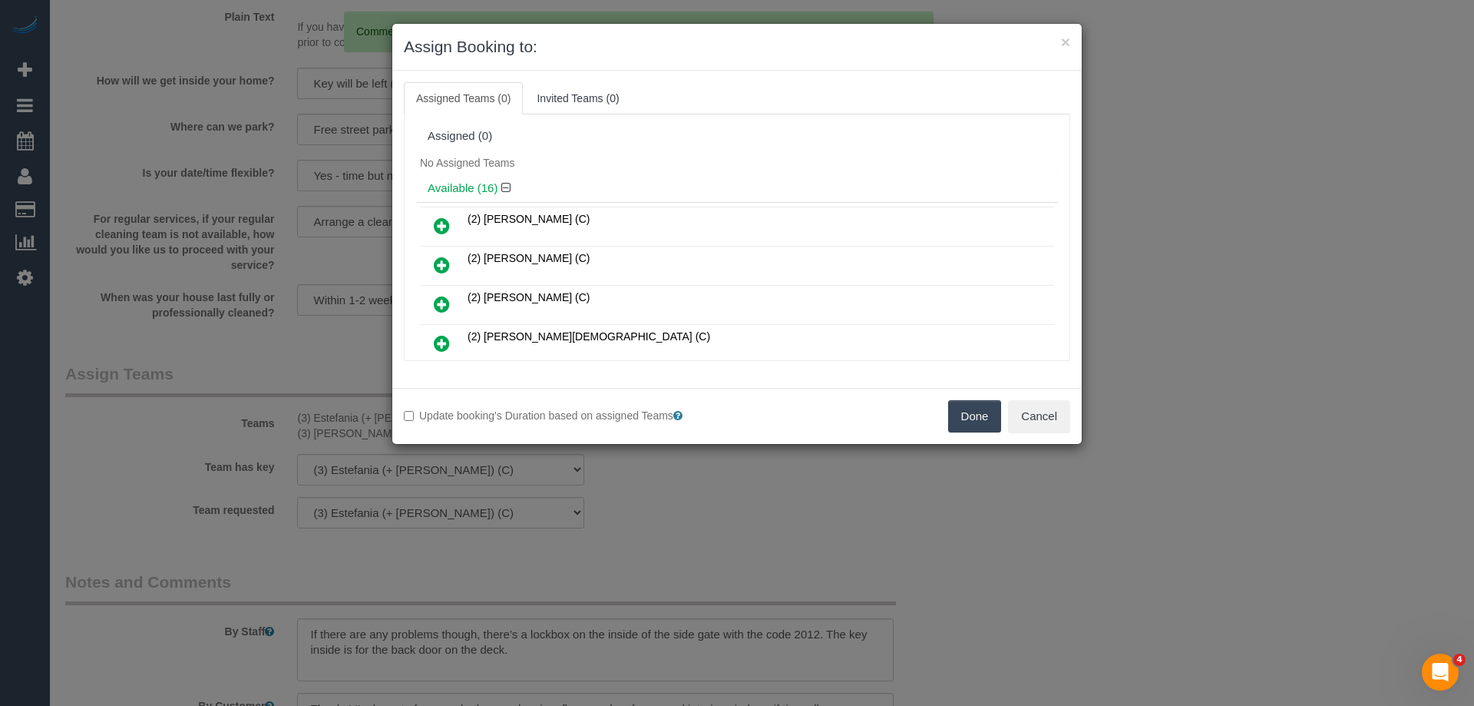
click at [978, 417] on button "Done" at bounding box center [975, 416] width 54 height 32
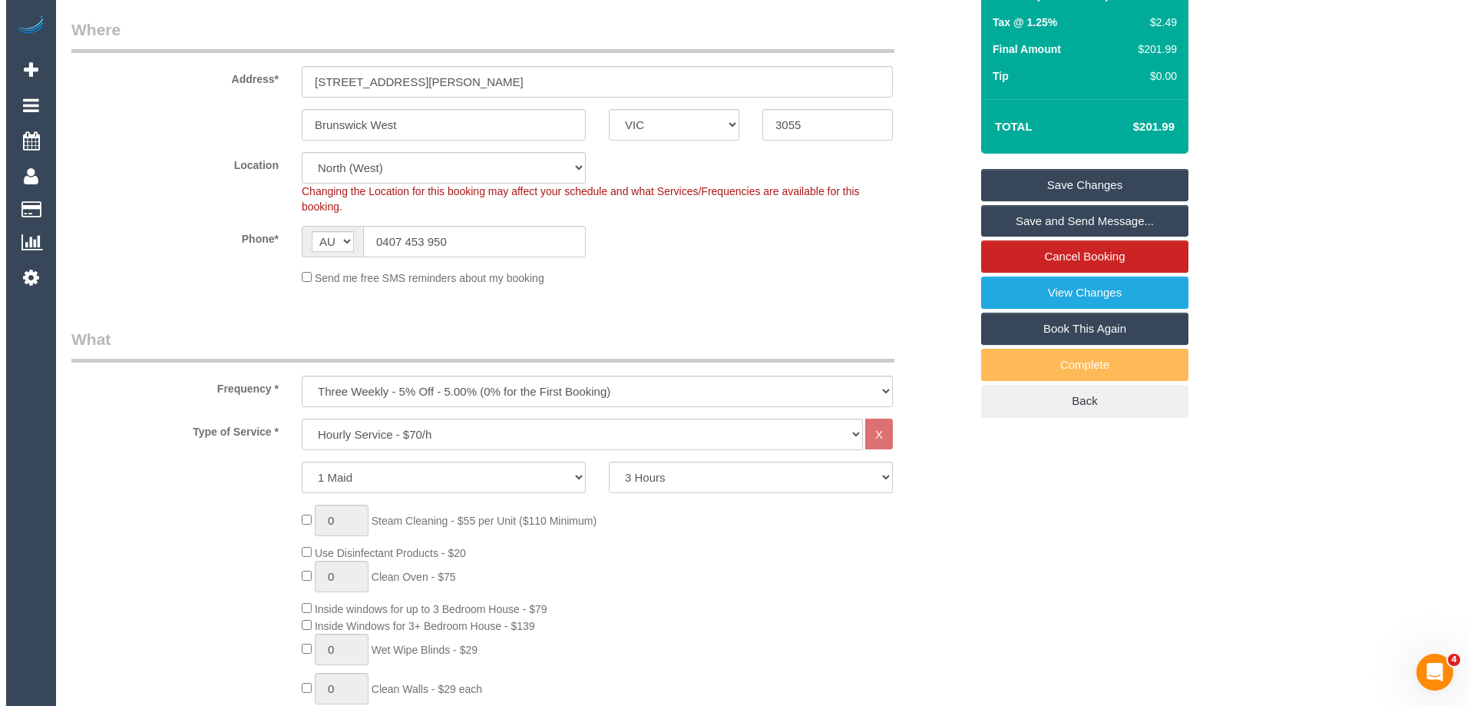
scroll to position [0, 0]
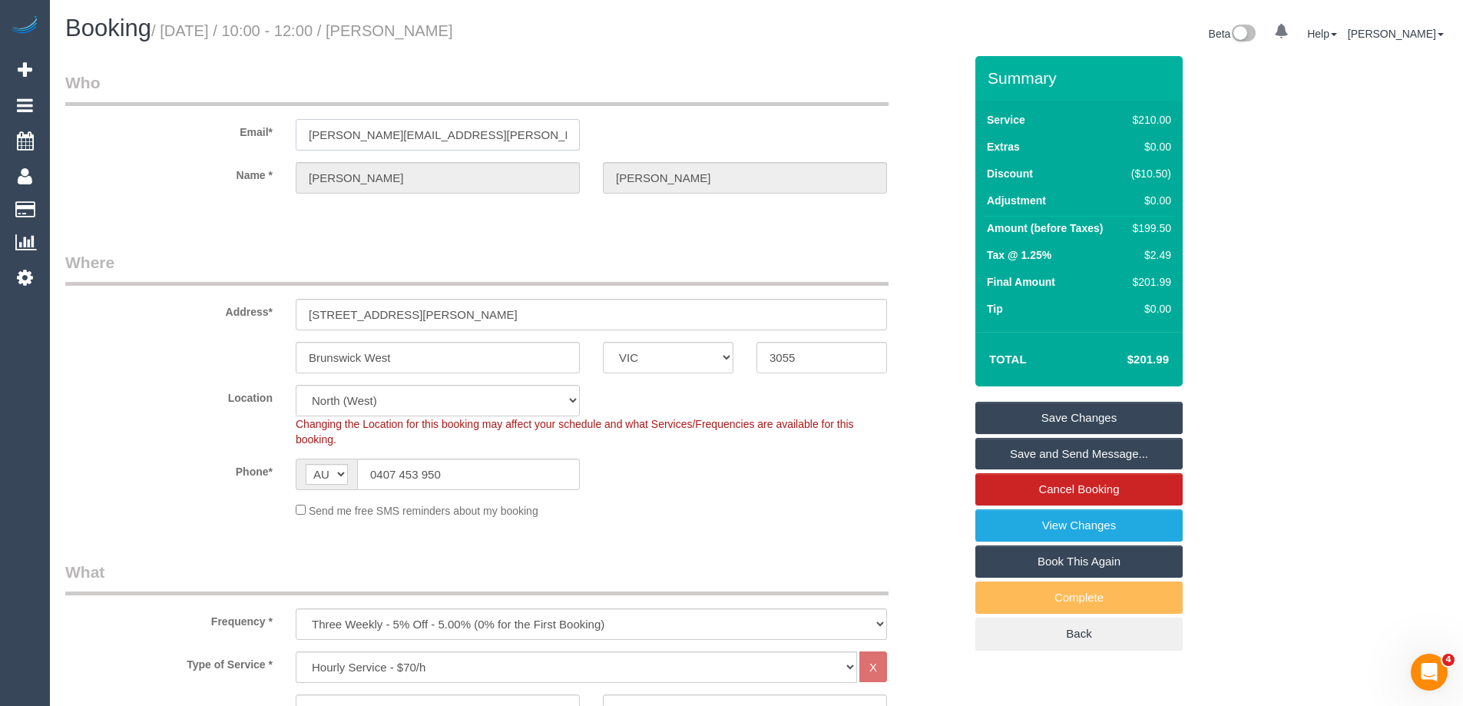
drag, startPoint x: 481, startPoint y: 138, endPoint x: 95, endPoint y: 140, distance: 385.5
click at [96, 140] on div "Email* [PERSON_NAME][EMAIL_ADDRESS][PERSON_NAME][DOMAIN_NAME]" at bounding box center [514, 110] width 921 height 79
click at [1107, 418] on link "Save Changes" at bounding box center [1078, 418] width 207 height 32
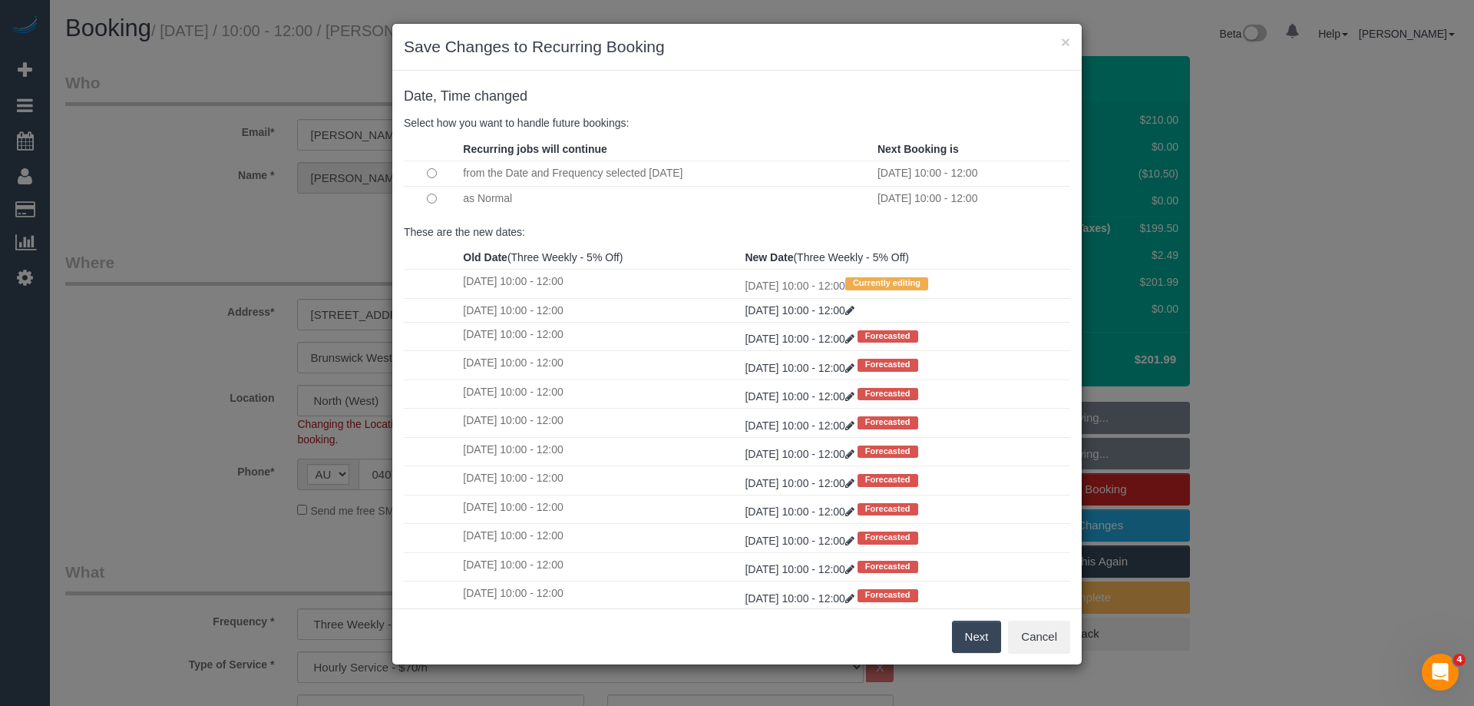
click at [981, 640] on button "Next" at bounding box center [977, 636] width 50 height 32
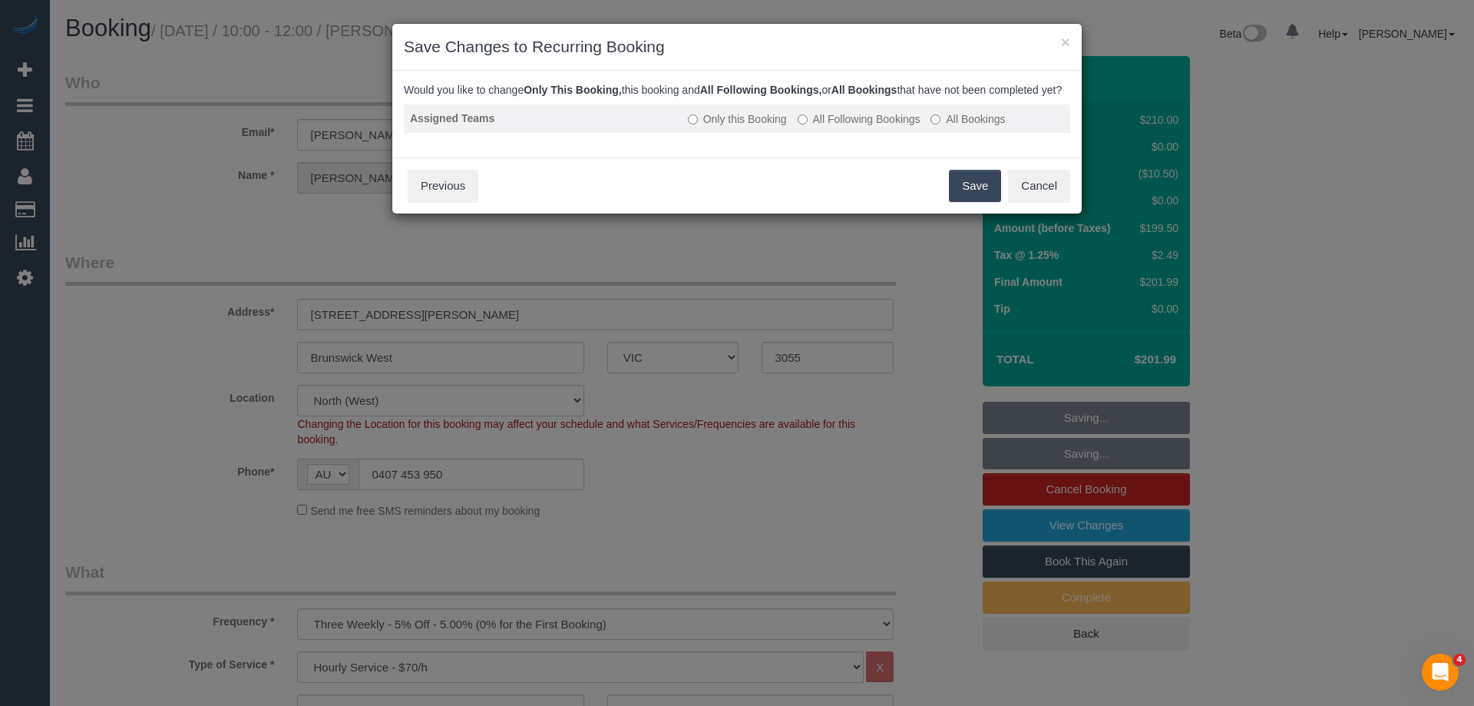
click at [869, 127] on label "All Following Bookings" at bounding box center [859, 118] width 123 height 15
click at [971, 189] on button "Save" at bounding box center [975, 186] width 52 height 32
